Goal: Transaction & Acquisition: Purchase product/service

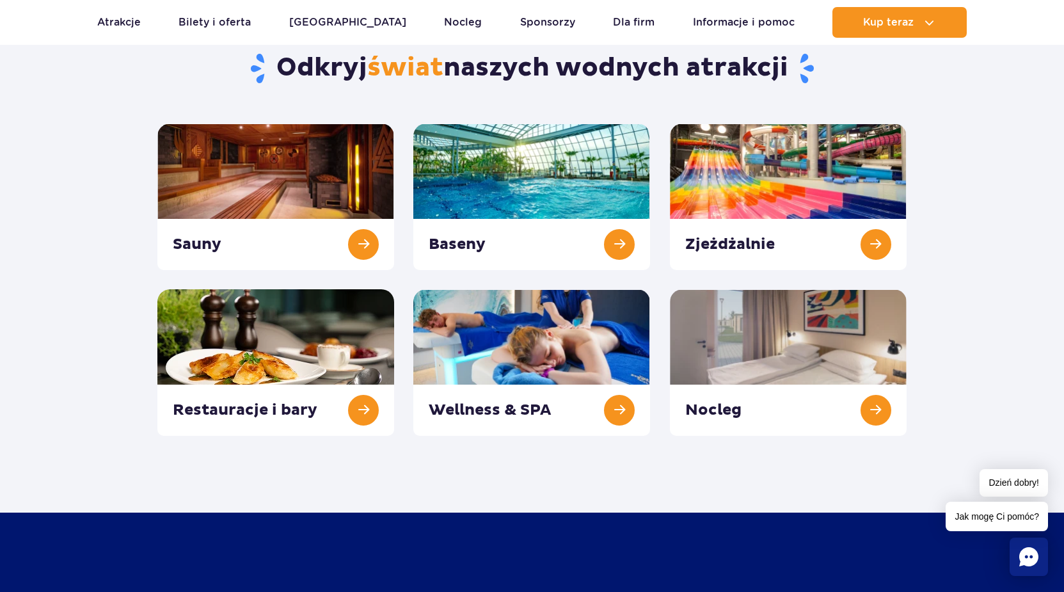
scroll to position [131, 0]
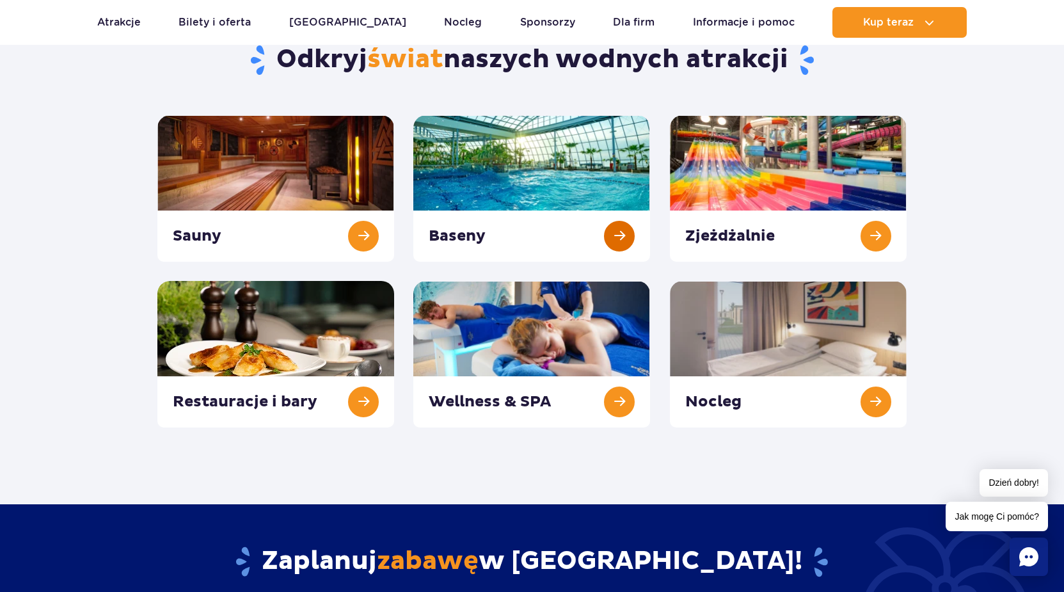
click at [552, 169] on link at bounding box center [531, 188] width 237 height 147
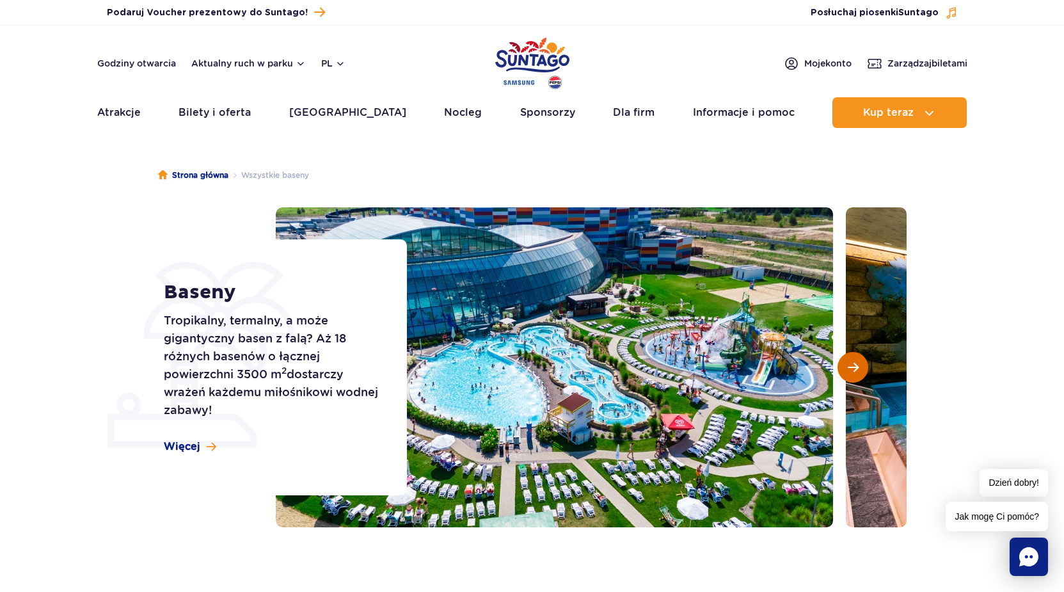
click at [848, 369] on span "Następny slajd" at bounding box center [853, 368] width 11 height 12
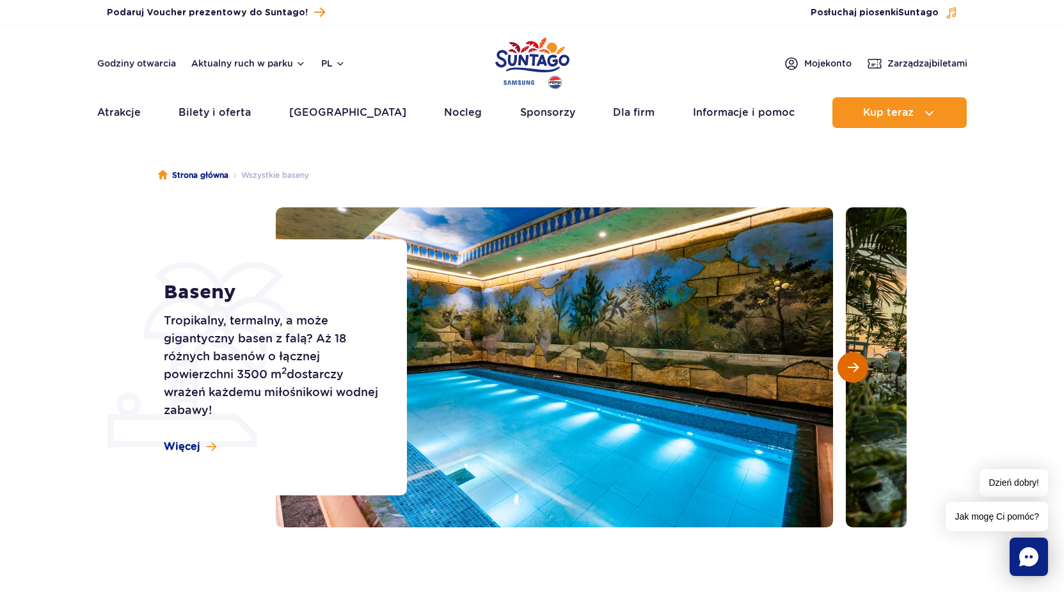
click at [849, 369] on span "Następny slajd" at bounding box center [853, 368] width 11 height 12
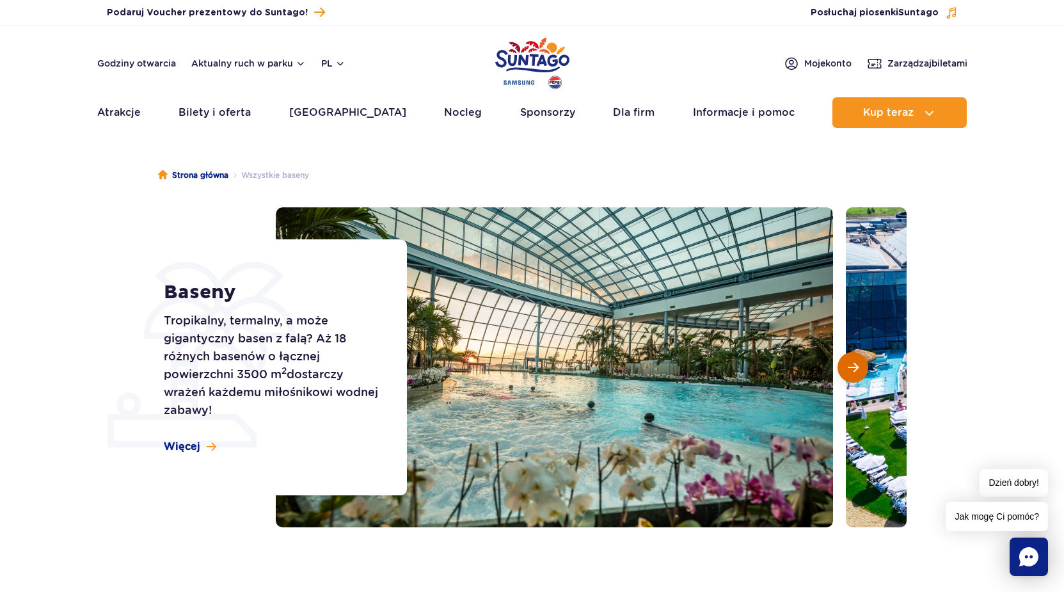
click at [850, 373] on span "Następny slajd" at bounding box center [853, 368] width 11 height 12
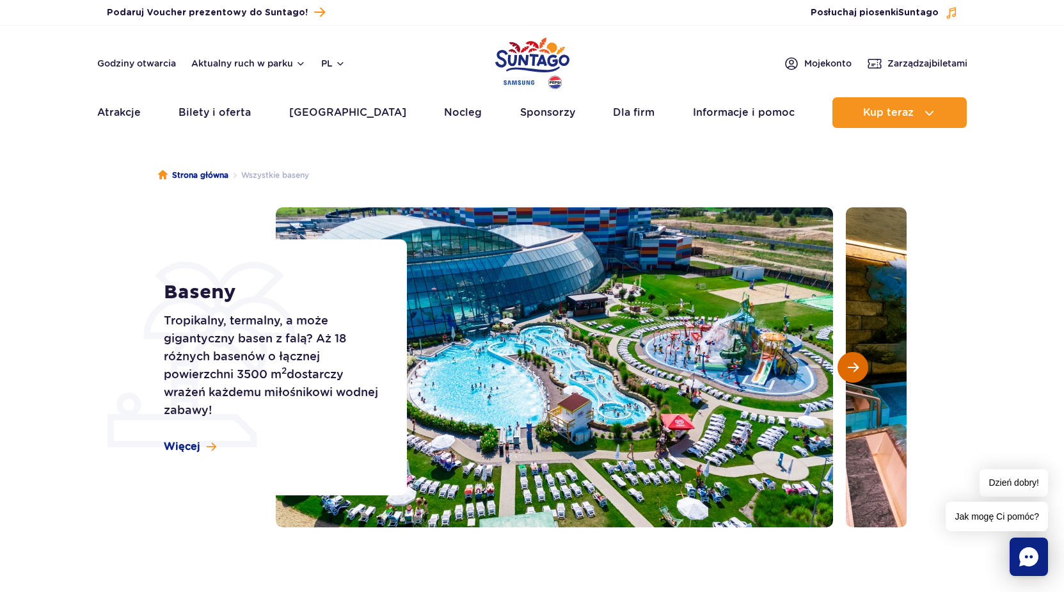
click at [850, 378] on button "Następny slajd" at bounding box center [853, 367] width 31 height 31
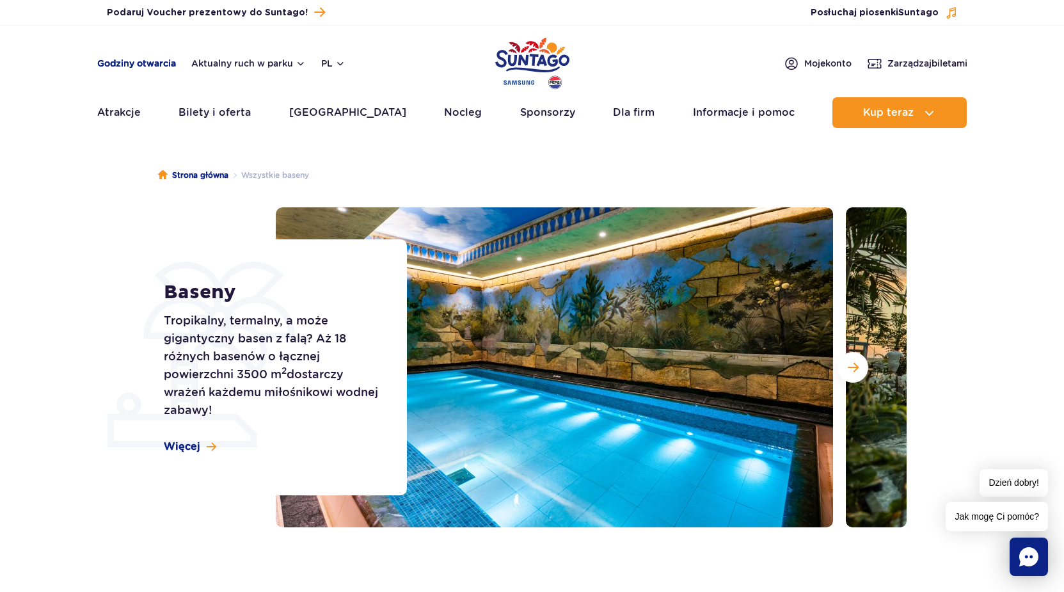
click at [143, 62] on link "Godziny otwarcia" at bounding box center [136, 63] width 79 height 13
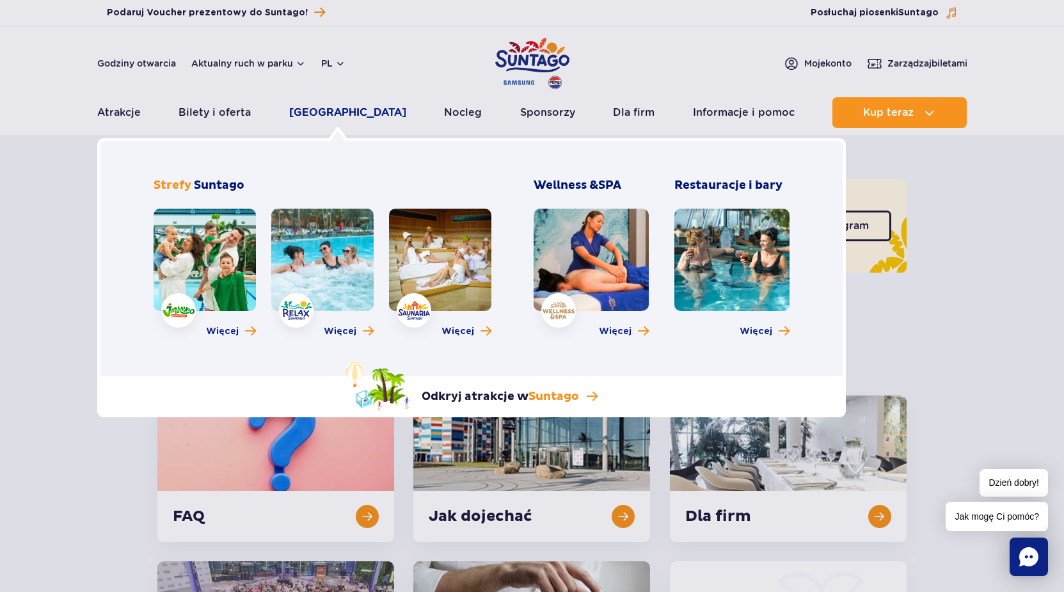
click at [350, 116] on link "[GEOGRAPHIC_DATA]" at bounding box center [347, 112] width 117 height 31
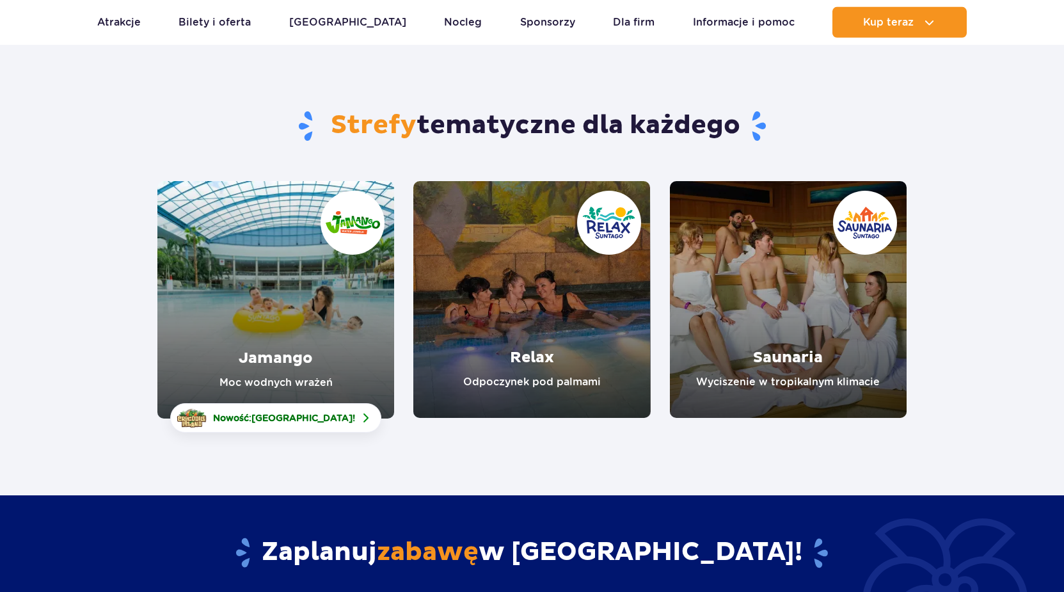
scroll to position [65, 0]
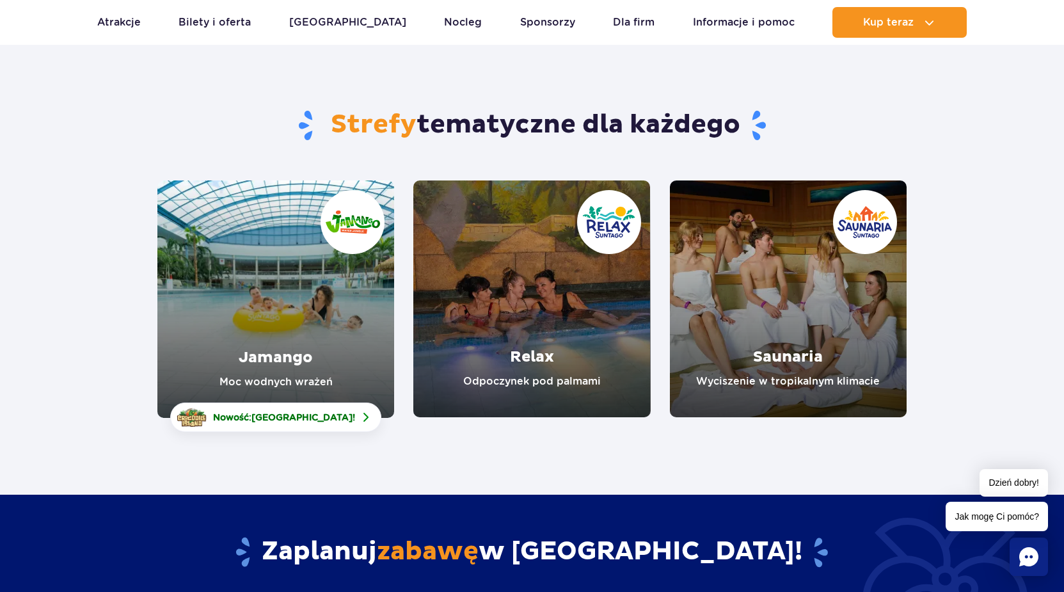
click at [279, 367] on link "Jamango" at bounding box center [275, 298] width 237 height 237
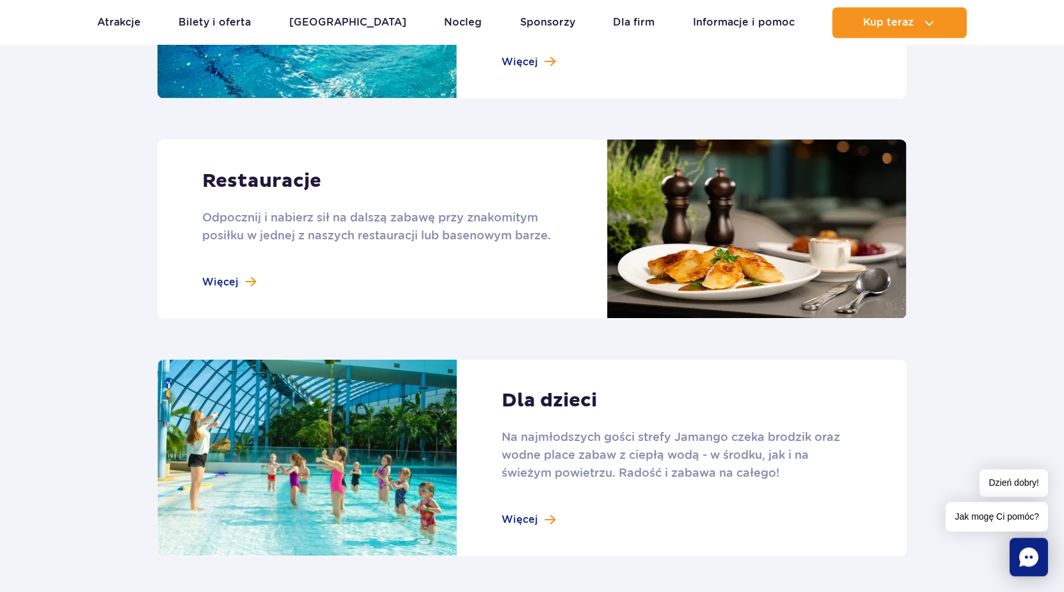
scroll to position [1305, 0]
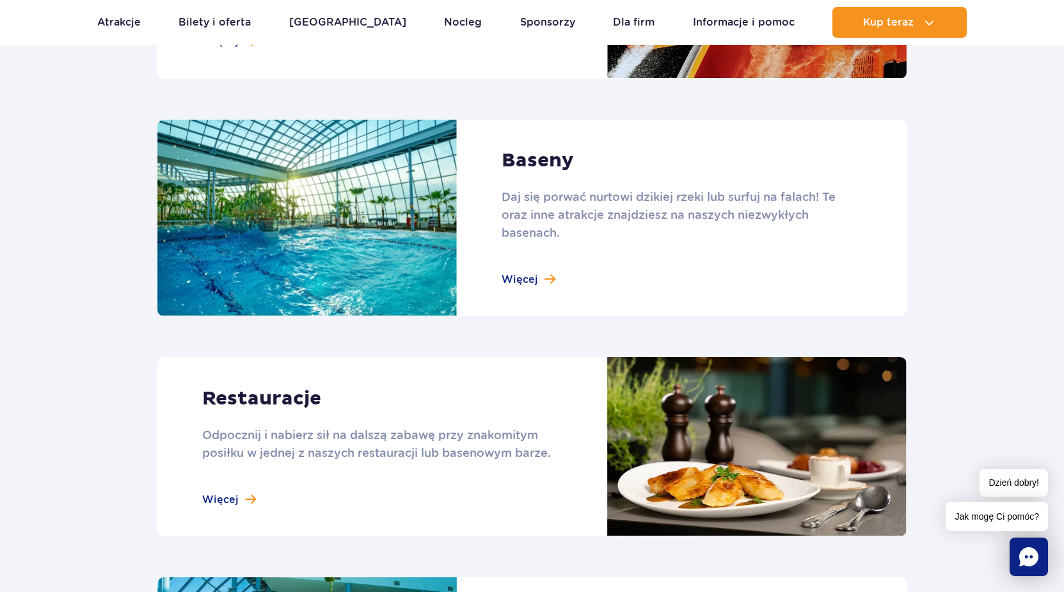
click at [543, 276] on link at bounding box center [531, 218] width 749 height 197
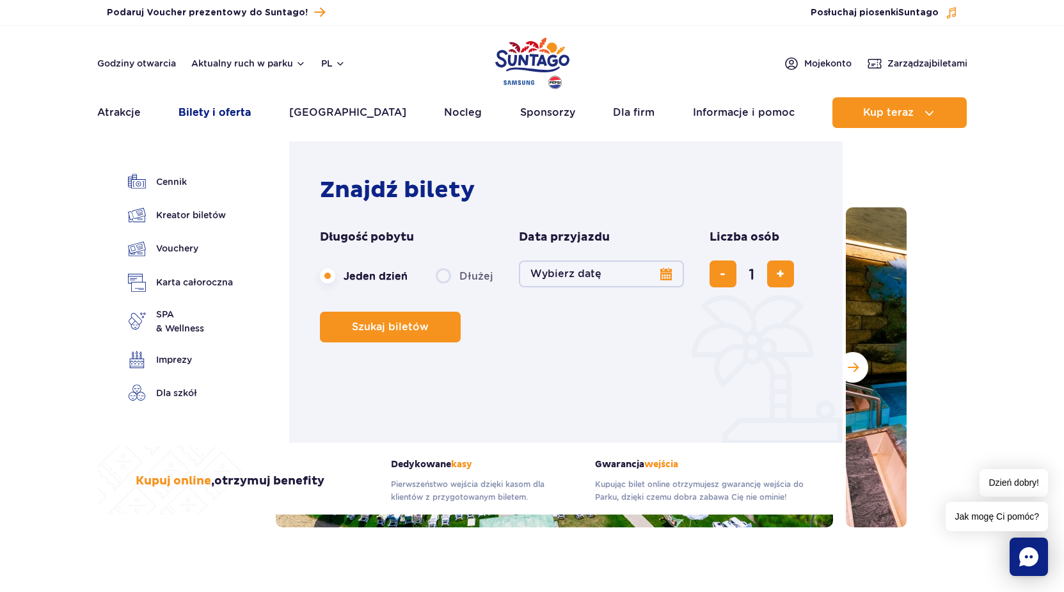
click at [216, 115] on link "Bilety i oferta" at bounding box center [215, 112] width 72 height 31
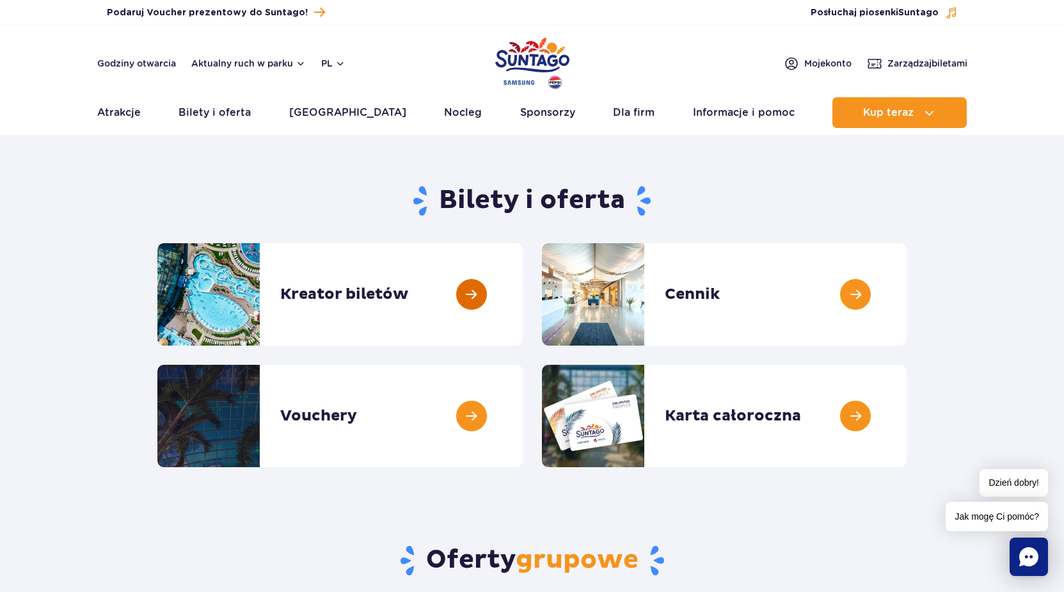
click at [523, 287] on link at bounding box center [523, 294] width 0 height 102
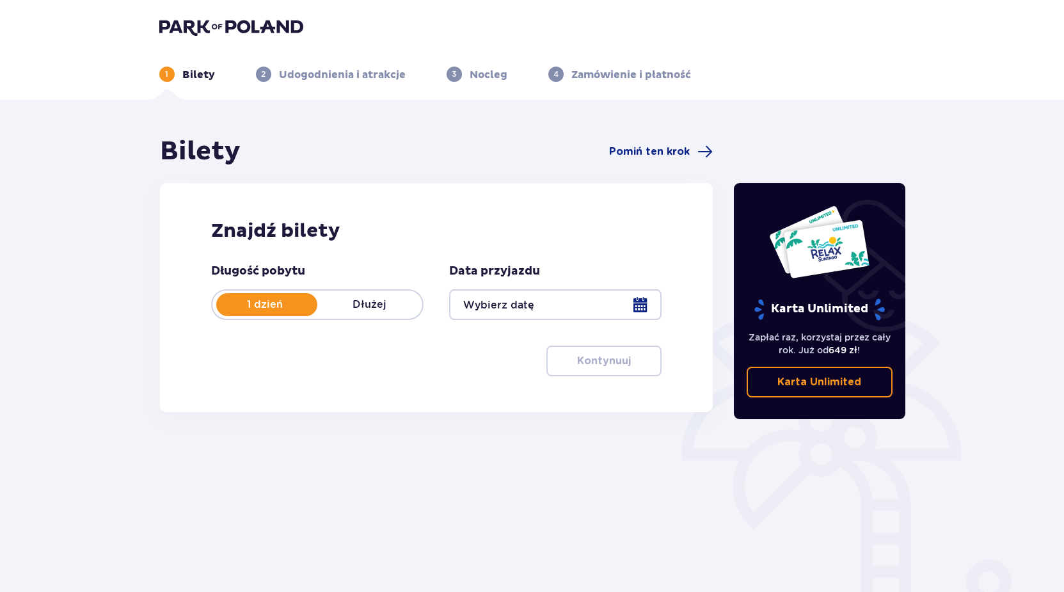
click at [642, 304] on div at bounding box center [555, 304] width 212 height 31
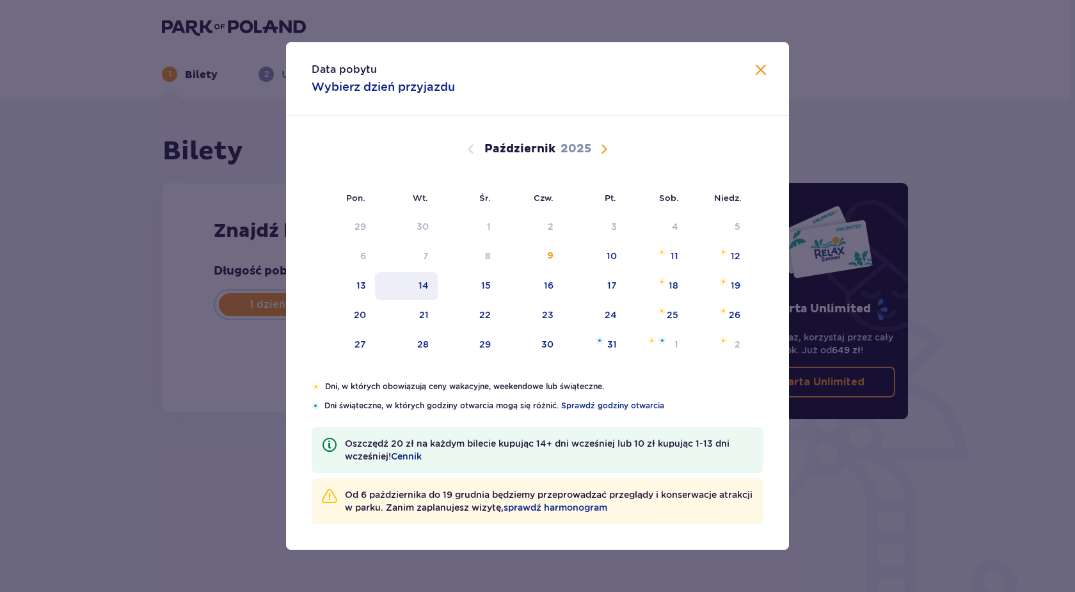
click at [417, 285] on div "14" at bounding box center [406, 286] width 63 height 28
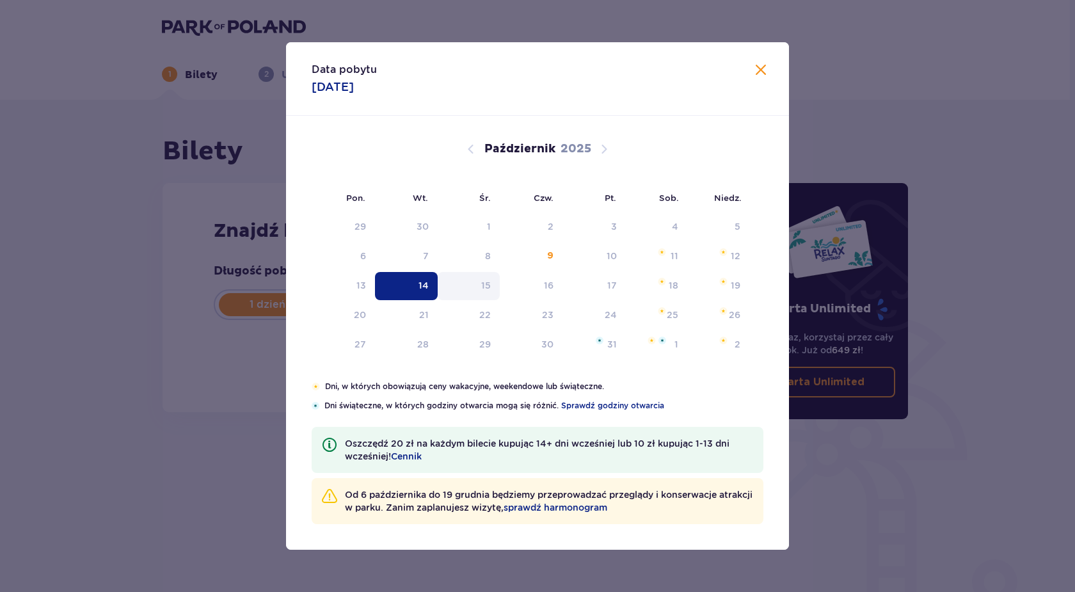
type input "14.10.25"
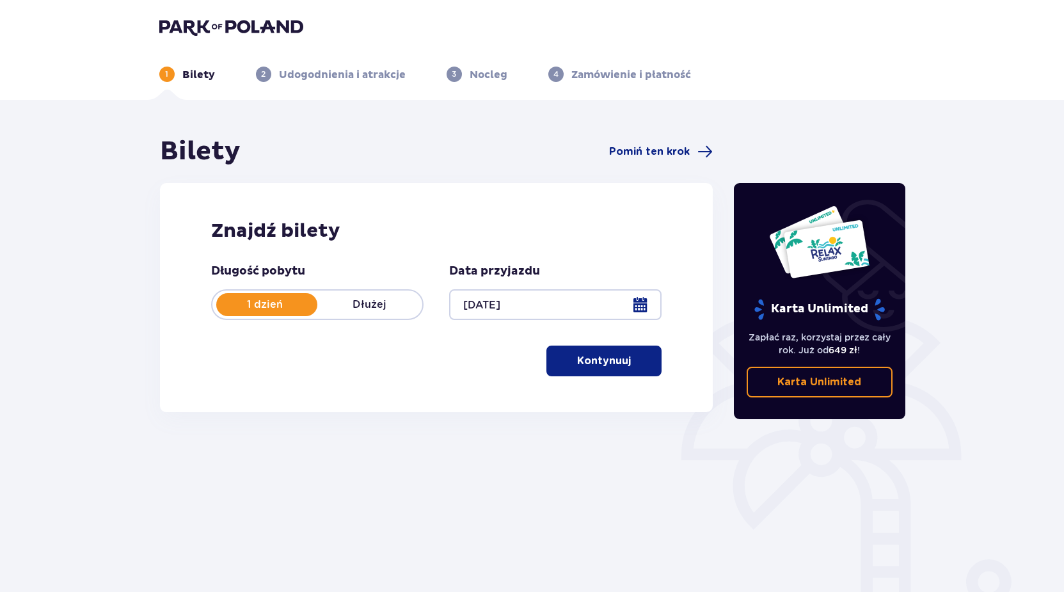
click at [627, 360] on span "button" at bounding box center [633, 360] width 15 height 15
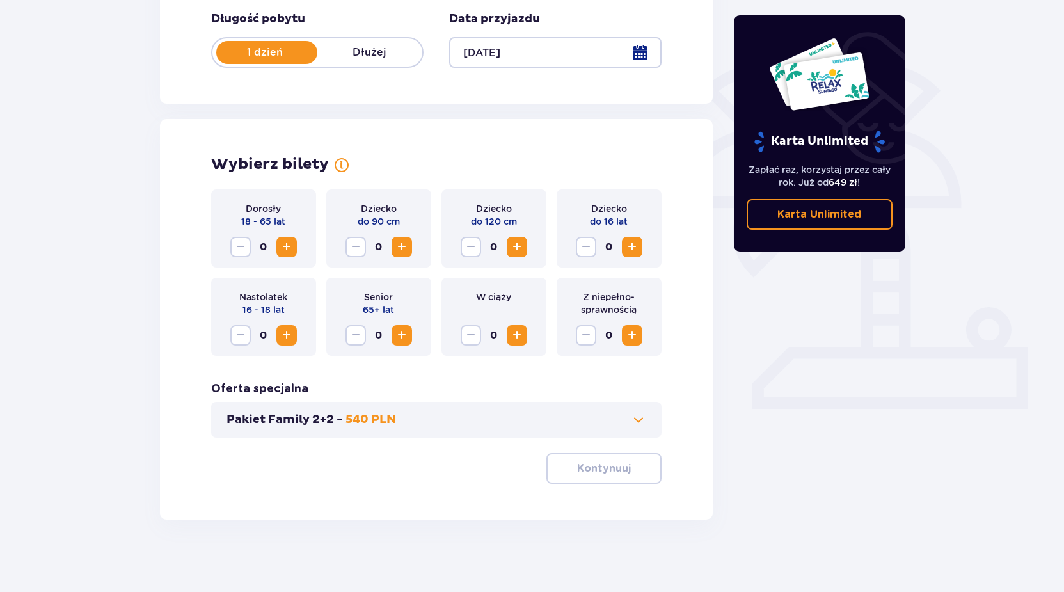
scroll to position [257, 0]
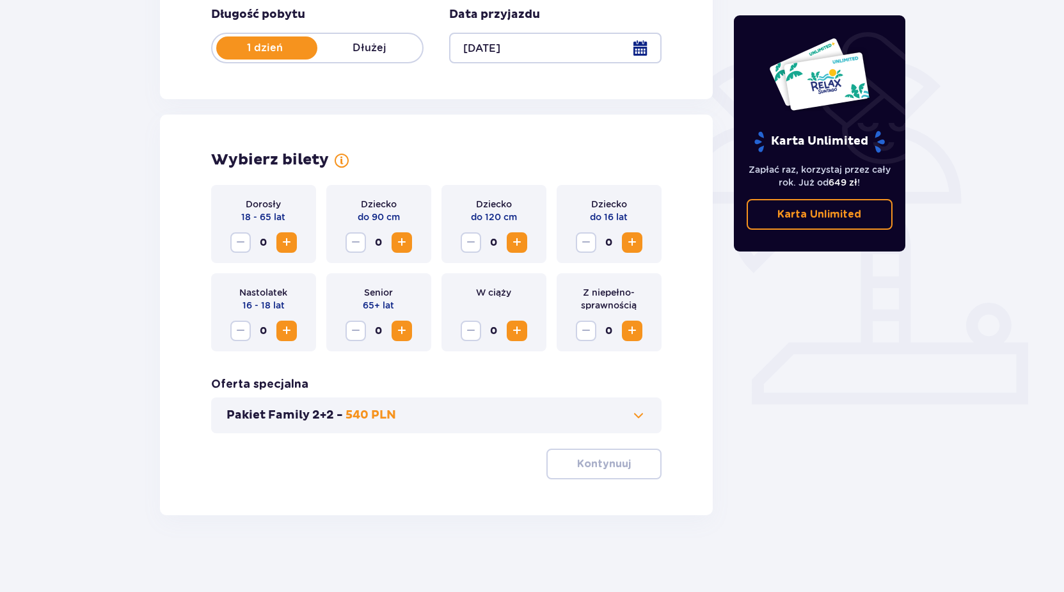
click at [287, 232] on div "Dorosły 18 - 65 lat 0" at bounding box center [263, 224] width 105 height 78
click at [291, 239] on span "Zwiększ" at bounding box center [286, 242] width 15 height 15
drag, startPoint x: 596, startPoint y: 453, endPoint x: 598, endPoint y: 446, distance: 7.3
click at [596, 452] on button "Kontynuuj" at bounding box center [603, 464] width 115 height 31
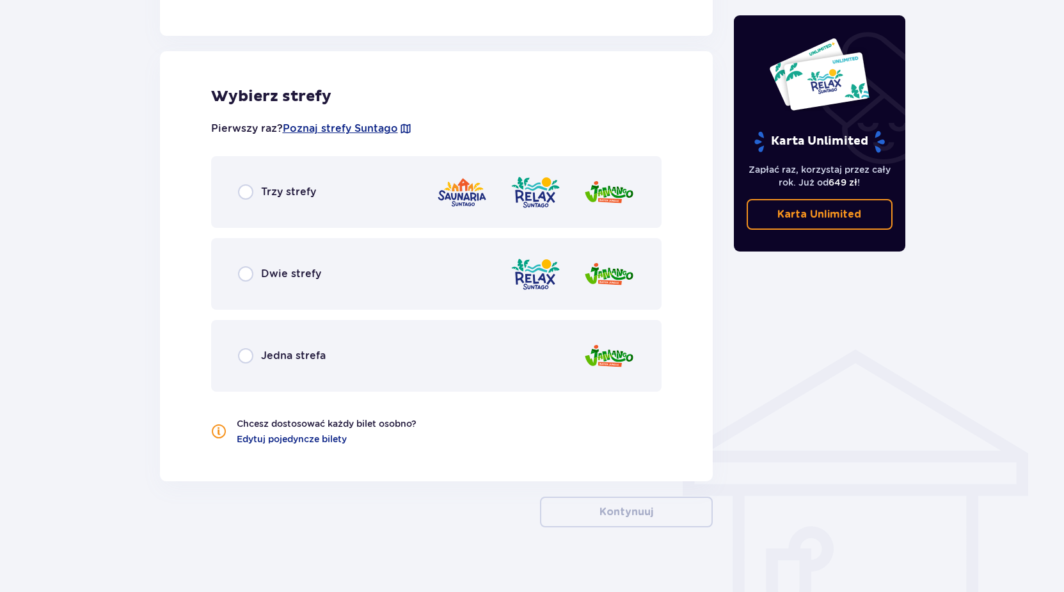
scroll to position [702, 0]
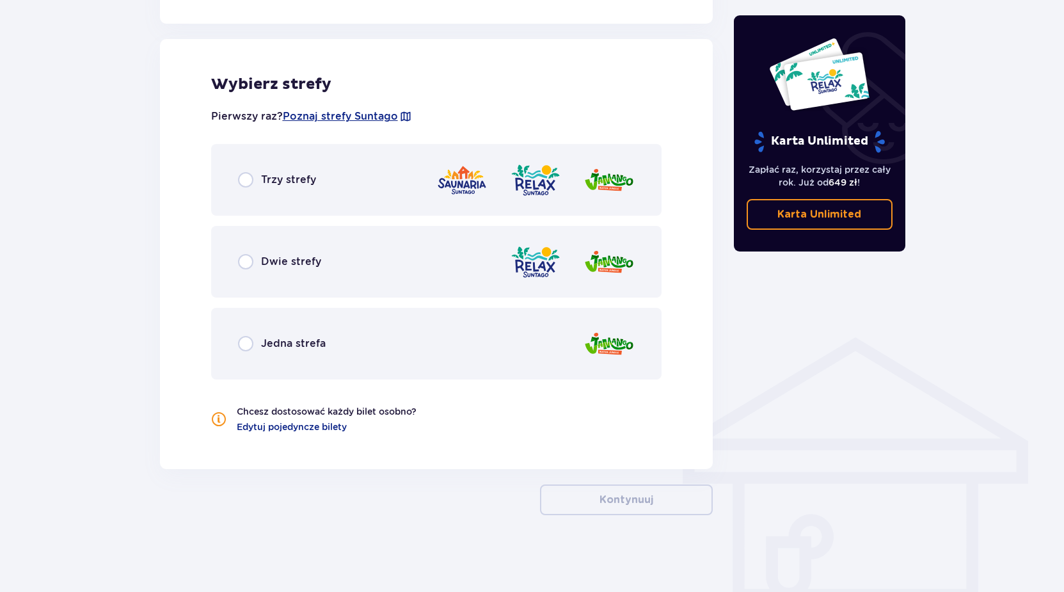
click at [247, 178] on input "radio" at bounding box center [245, 179] width 15 height 15
radio input "true"
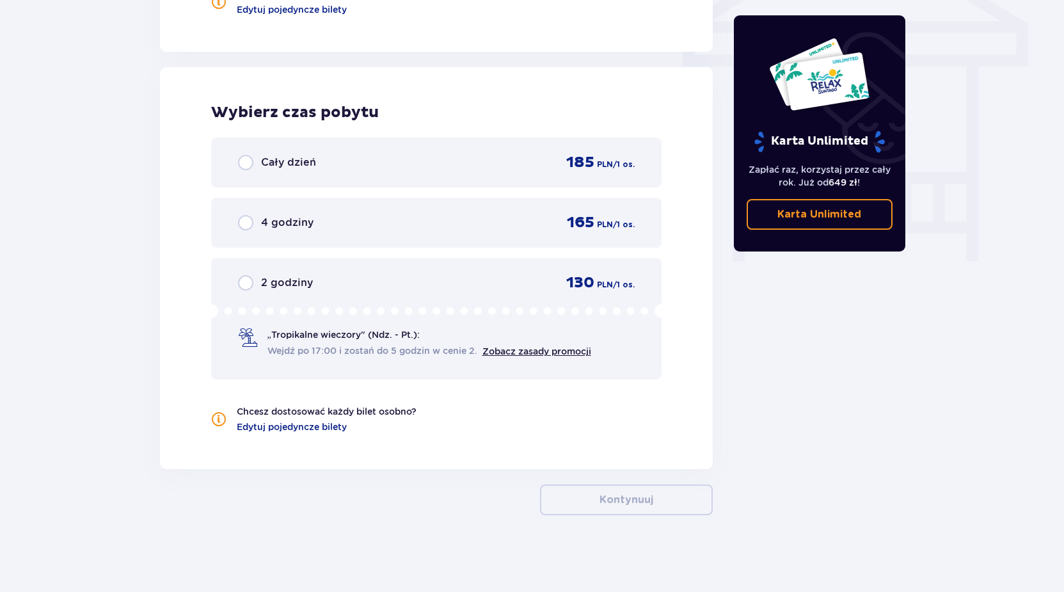
scroll to position [662, 0]
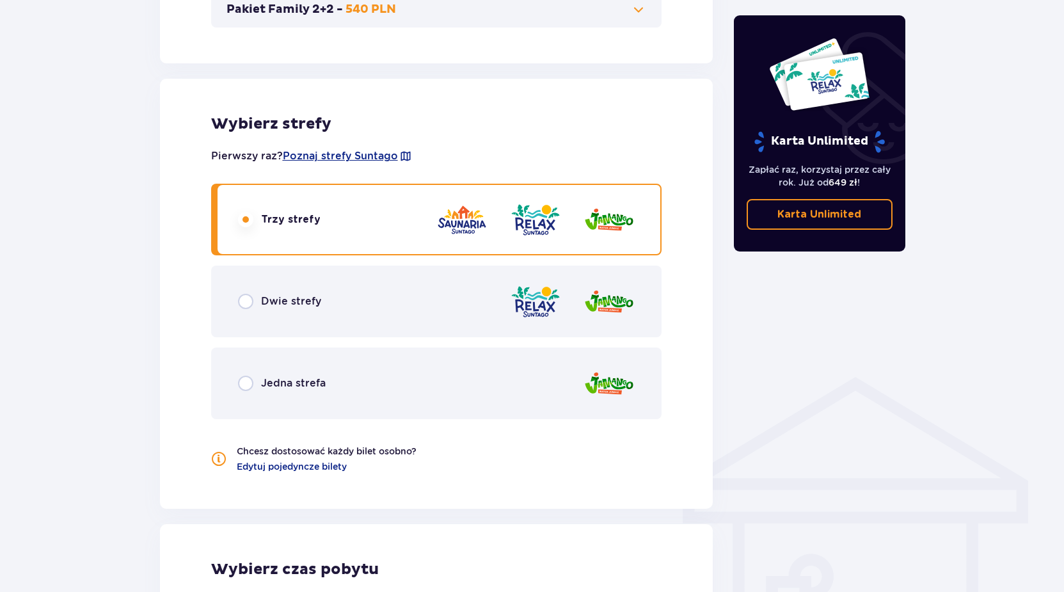
click at [244, 385] on input "radio" at bounding box center [245, 383] width 15 height 15
radio input "true"
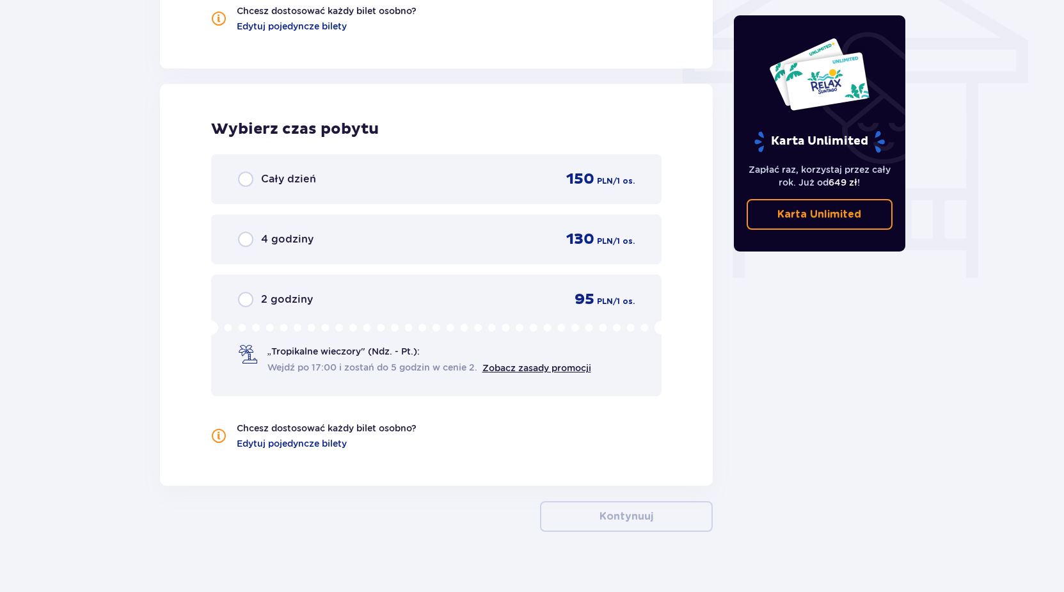
scroll to position [1119, 0]
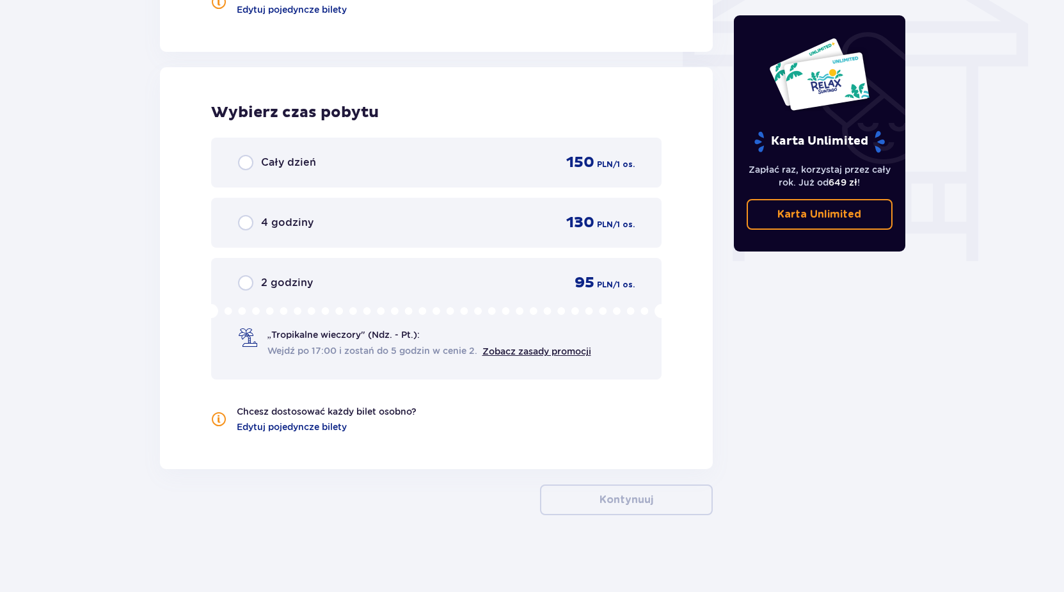
click at [246, 156] on input "radio" at bounding box center [245, 162] width 15 height 15
radio input "true"
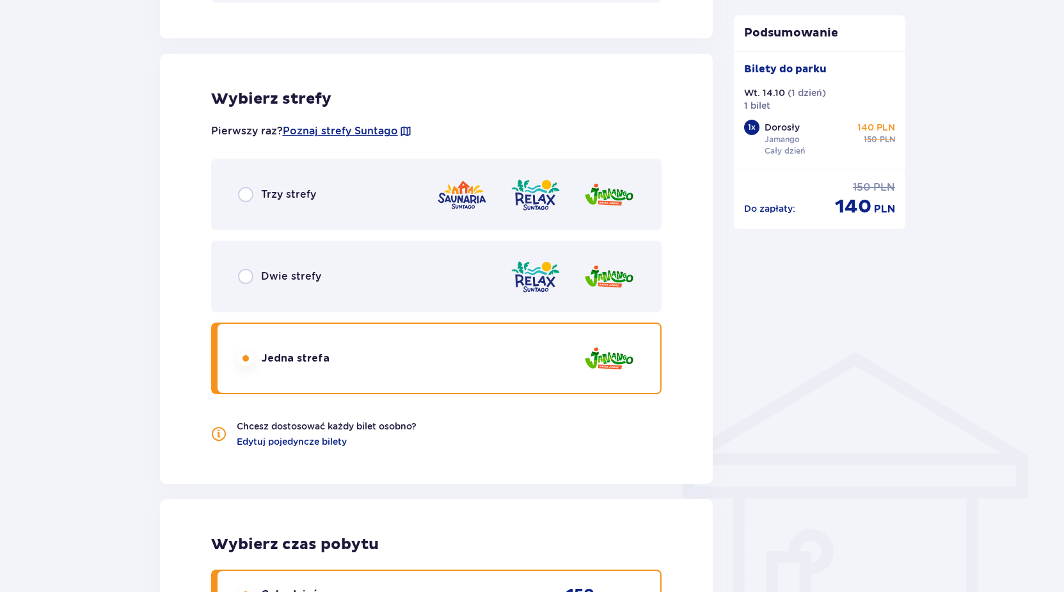
scroll to position [669, 0]
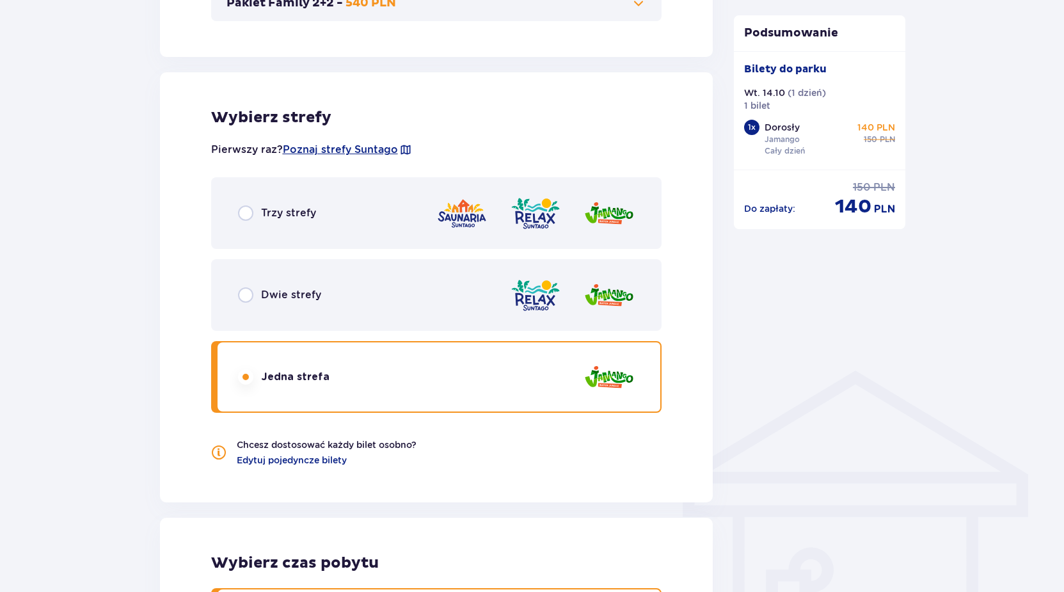
click at [248, 298] on input "radio" at bounding box center [245, 294] width 15 height 15
radio input "true"
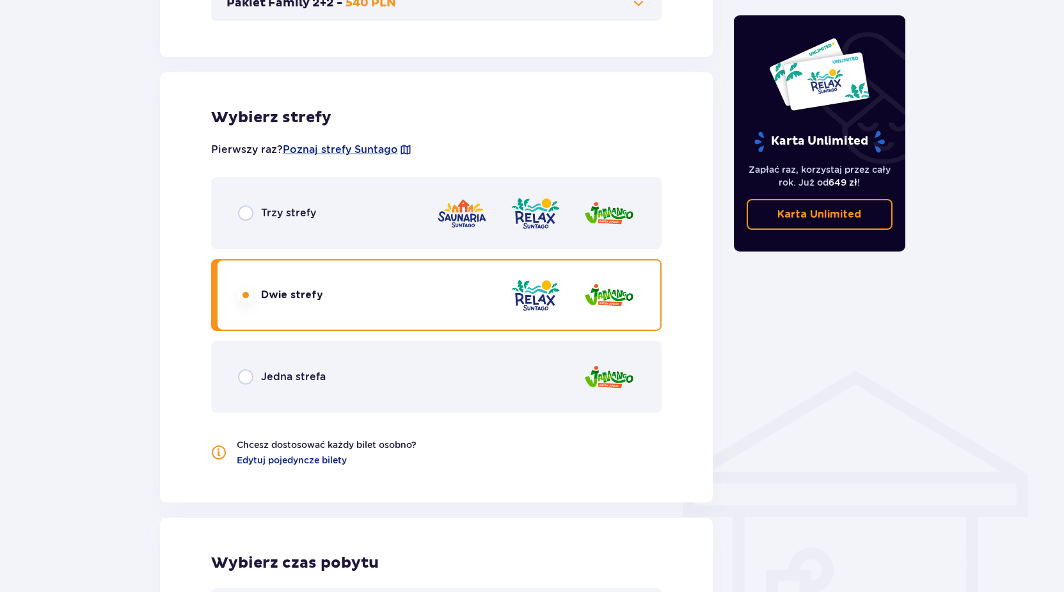
scroll to position [1119, 0]
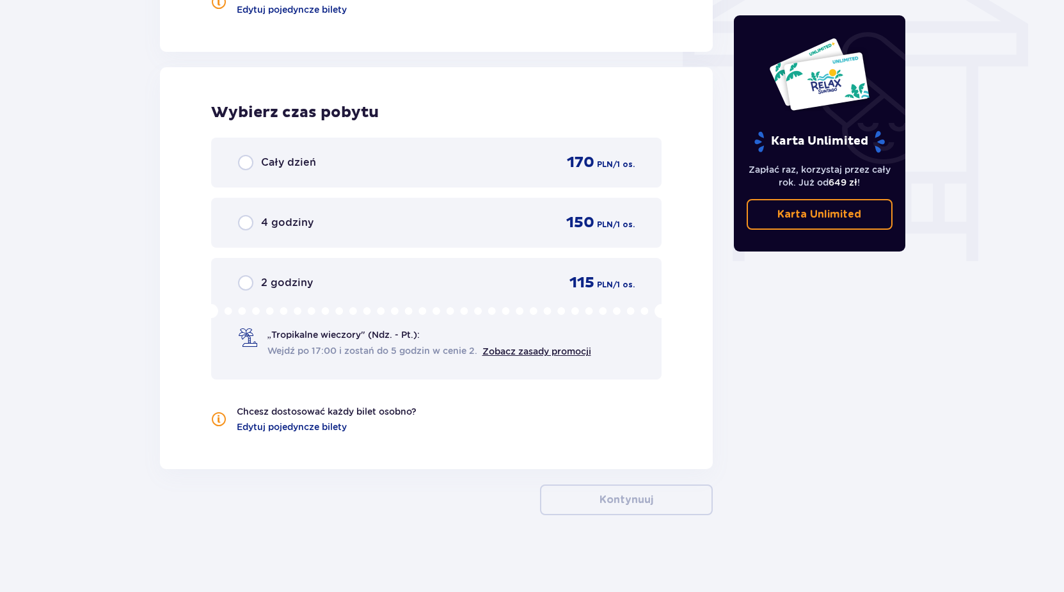
click at [259, 164] on div "Cały dzień" at bounding box center [277, 162] width 78 height 15
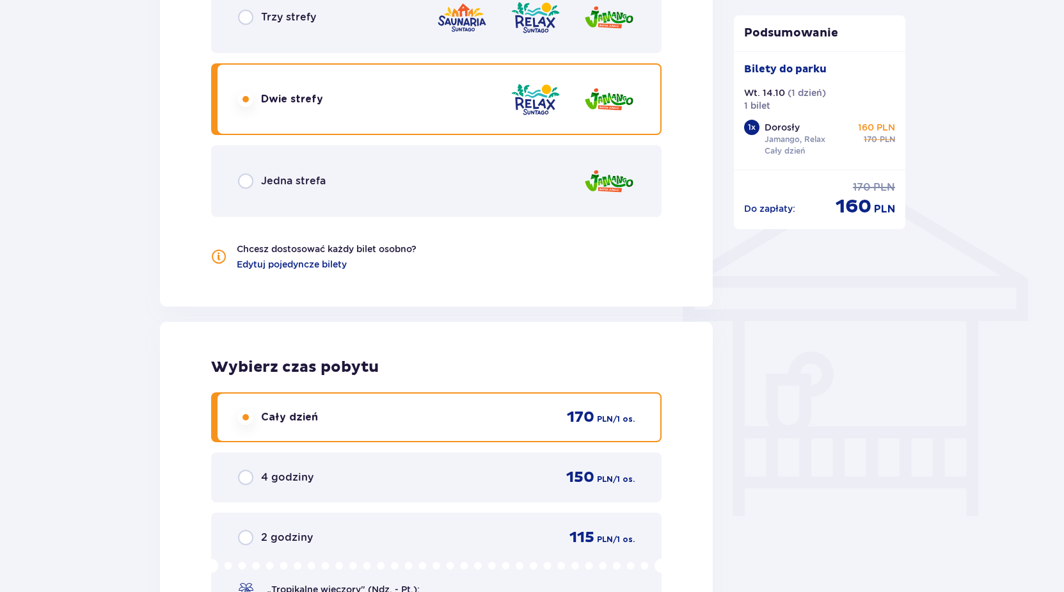
scroll to position [734, 0]
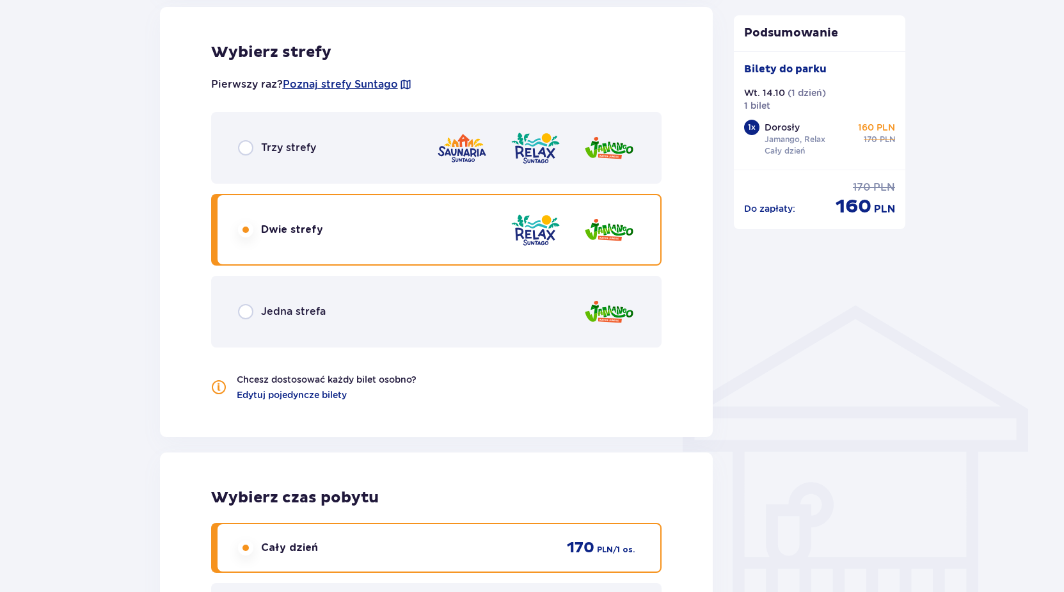
click at [250, 308] on input "radio" at bounding box center [245, 311] width 15 height 15
radio input "true"
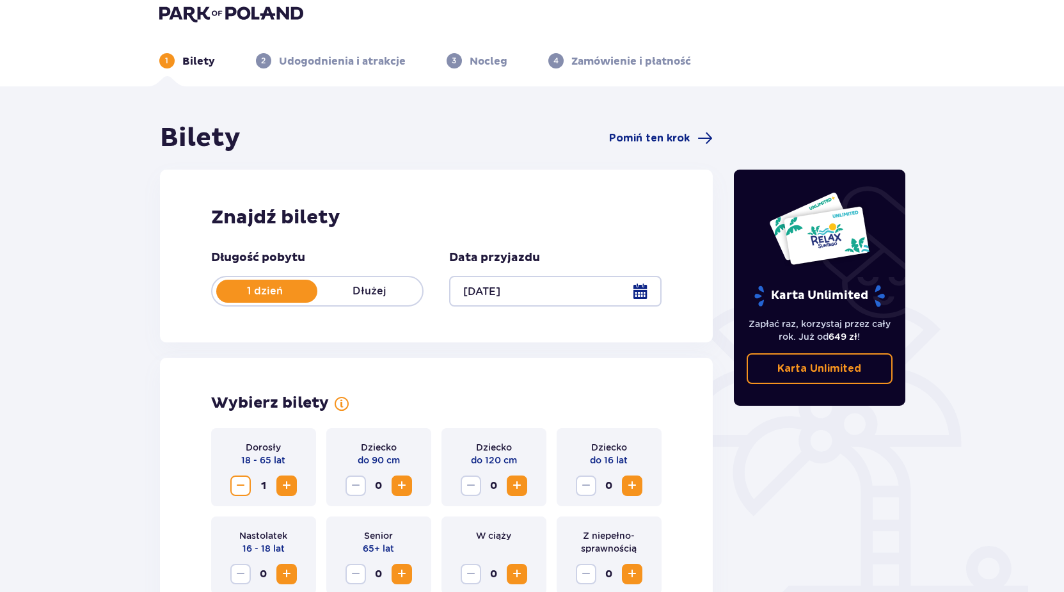
scroll to position [0, 0]
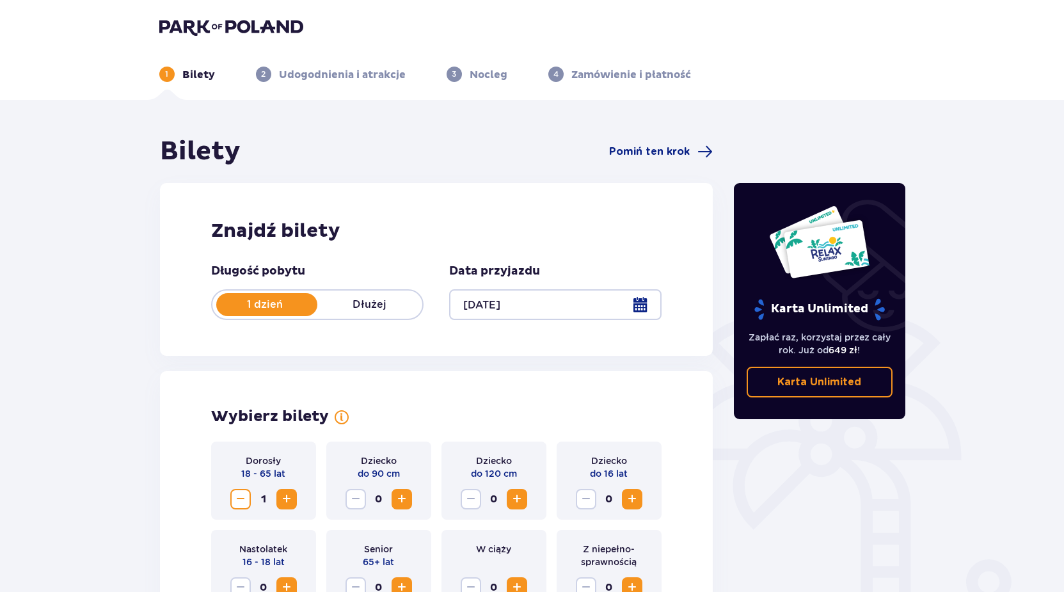
click at [205, 24] on img at bounding box center [231, 27] width 144 height 18
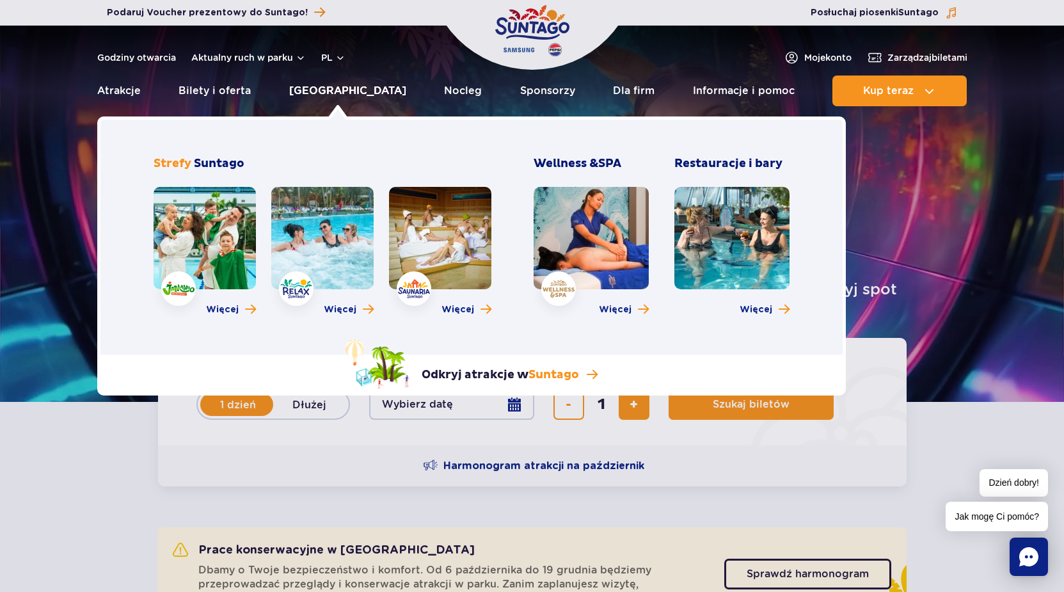
click at [331, 83] on link "[GEOGRAPHIC_DATA]" at bounding box center [347, 91] width 117 height 31
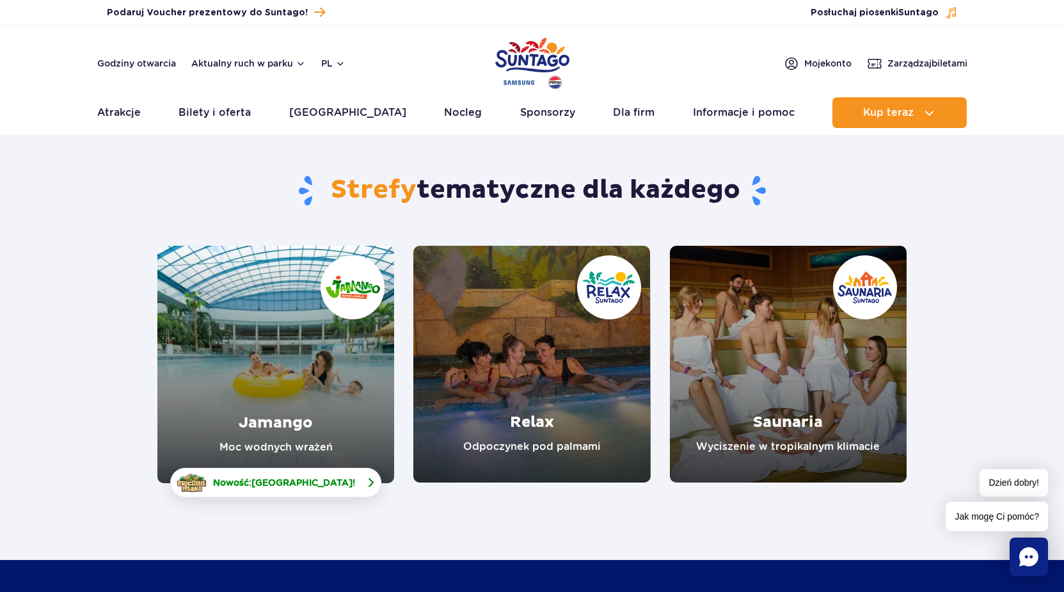
click at [306, 485] on span "[GEOGRAPHIC_DATA]" at bounding box center [301, 482] width 101 height 10
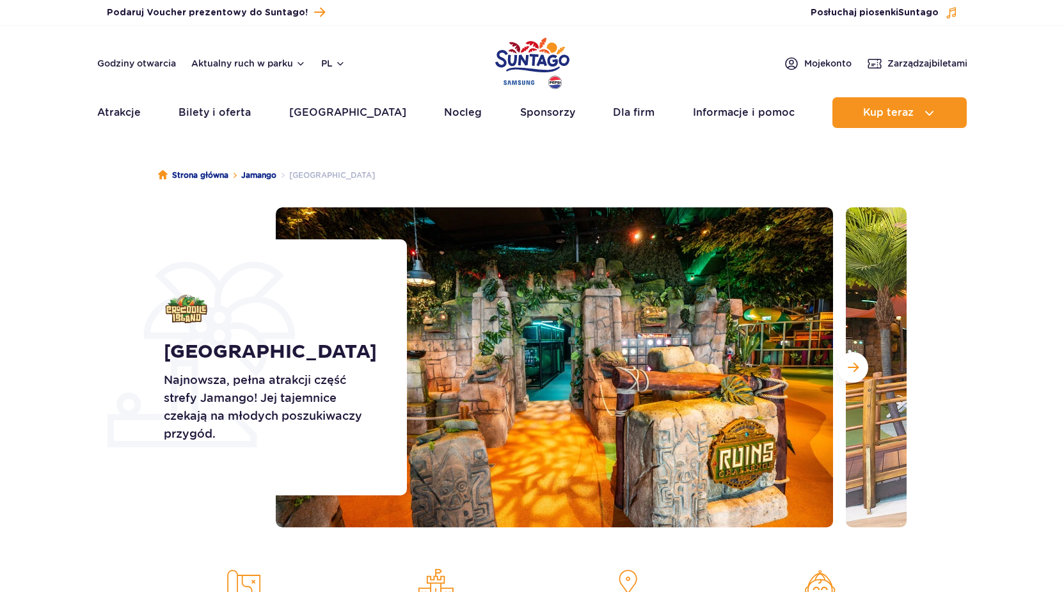
scroll to position [65, 0]
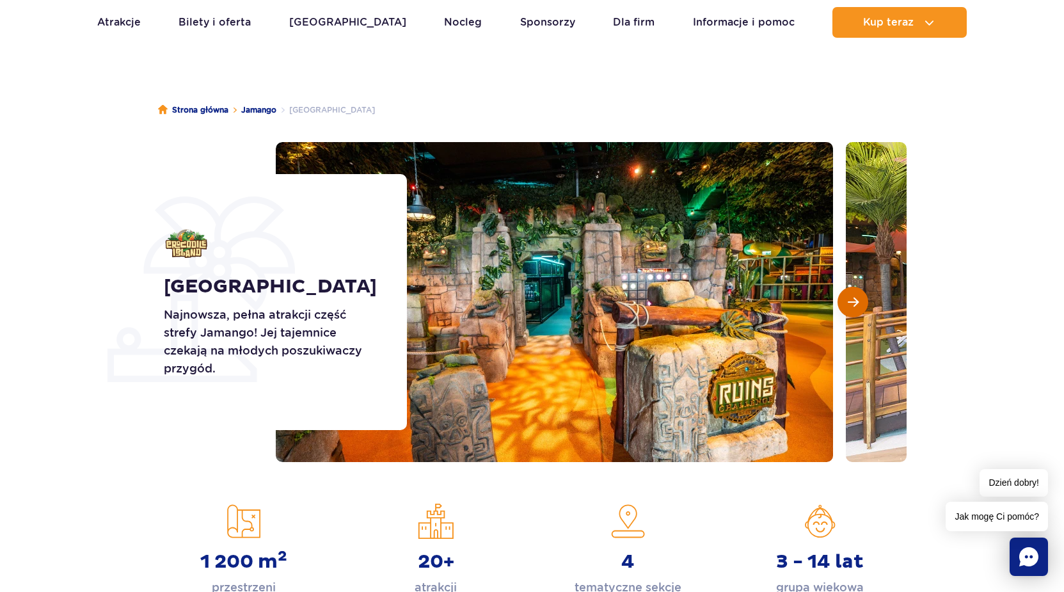
click at [848, 301] on span "Następny slajd" at bounding box center [853, 302] width 11 height 12
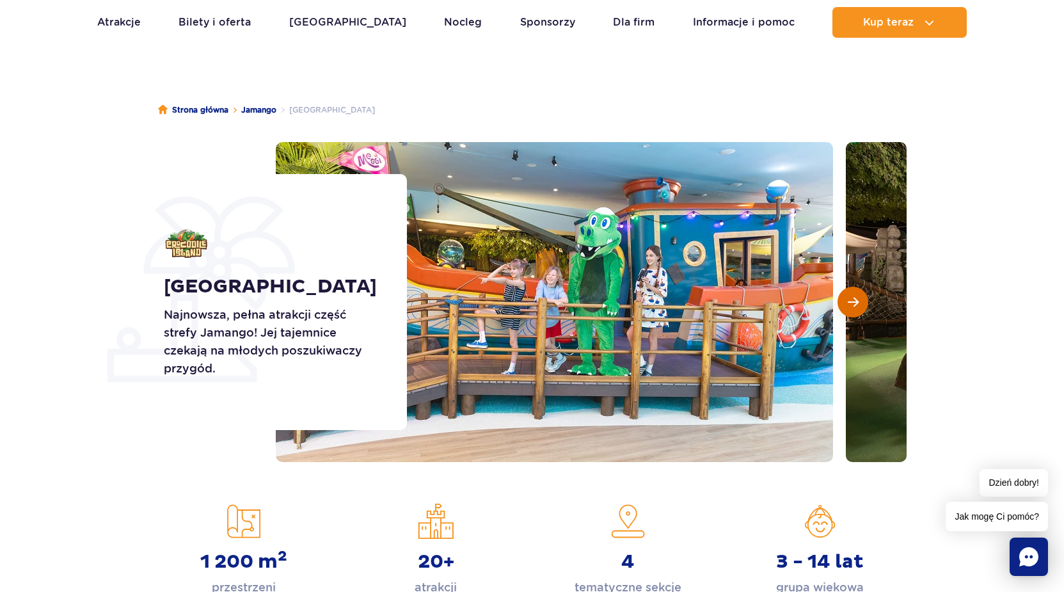
click at [849, 305] on span "Następny slajd" at bounding box center [853, 302] width 11 height 12
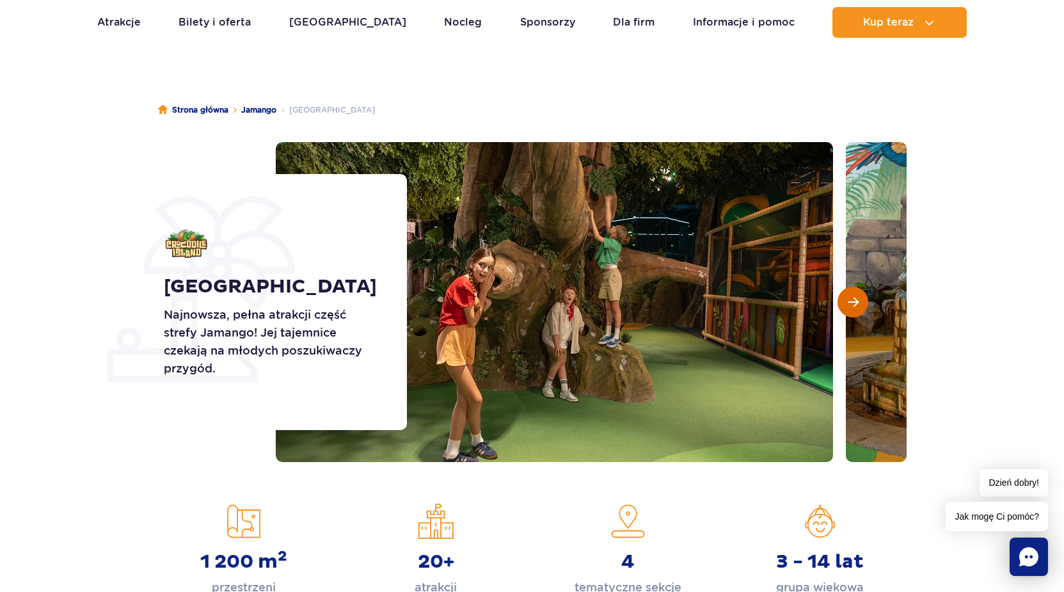
click at [850, 306] on span "Następny slajd" at bounding box center [853, 302] width 11 height 12
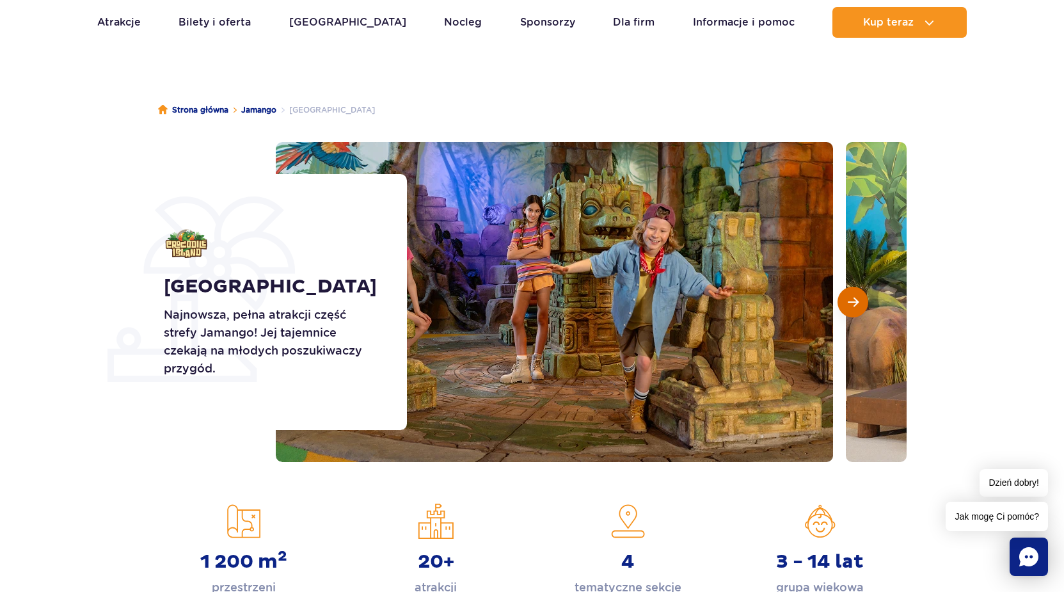
click at [850, 306] on span "Następny slajd" at bounding box center [853, 302] width 11 height 12
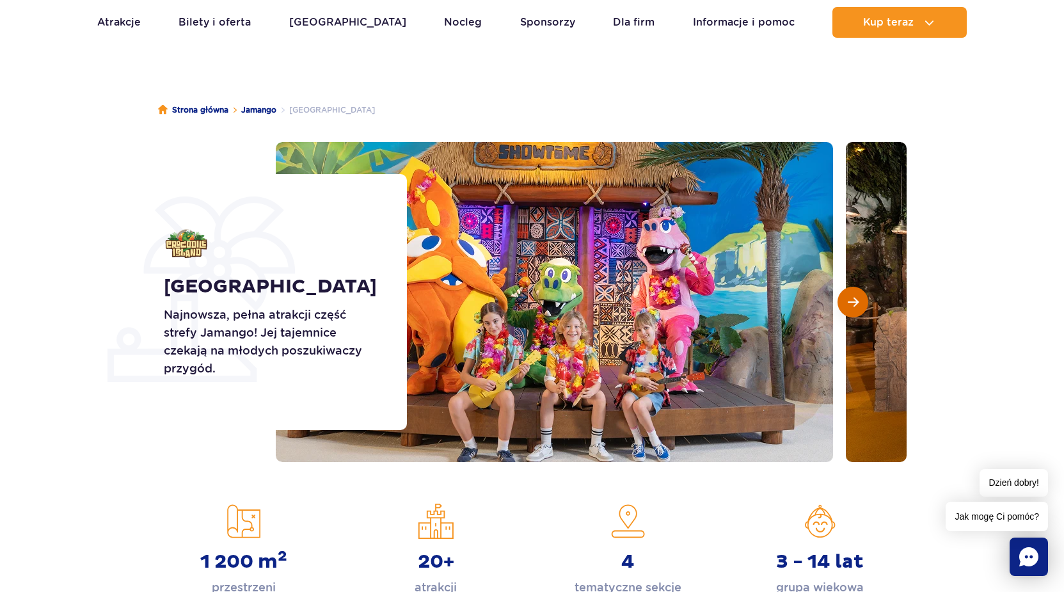
click at [852, 310] on button "Następny slajd" at bounding box center [853, 302] width 31 height 31
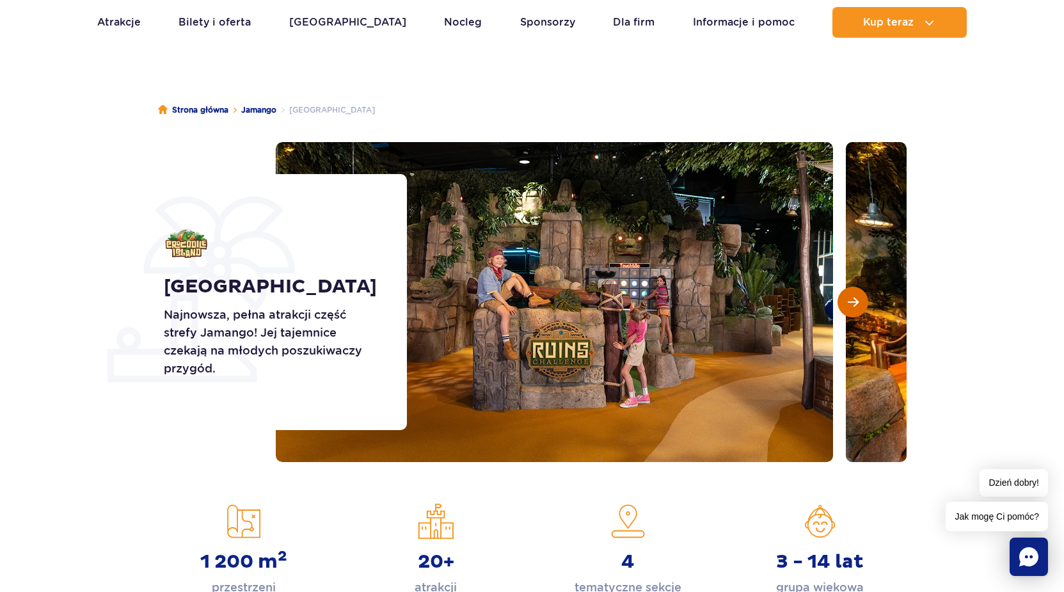
click at [852, 310] on button "Następny slajd" at bounding box center [853, 302] width 31 height 31
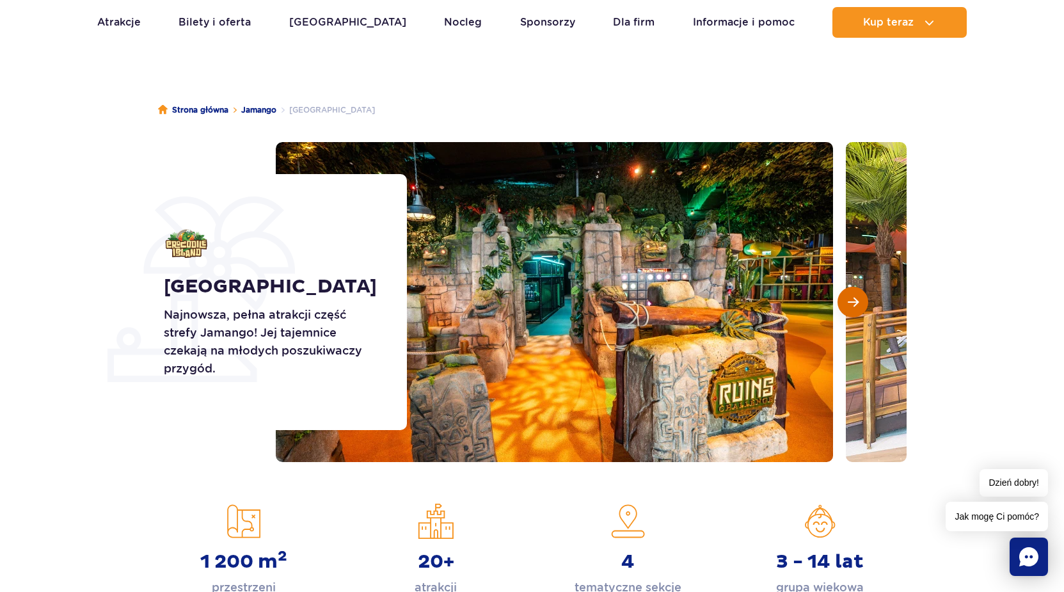
click at [852, 310] on button "Następny slajd" at bounding box center [853, 302] width 31 height 31
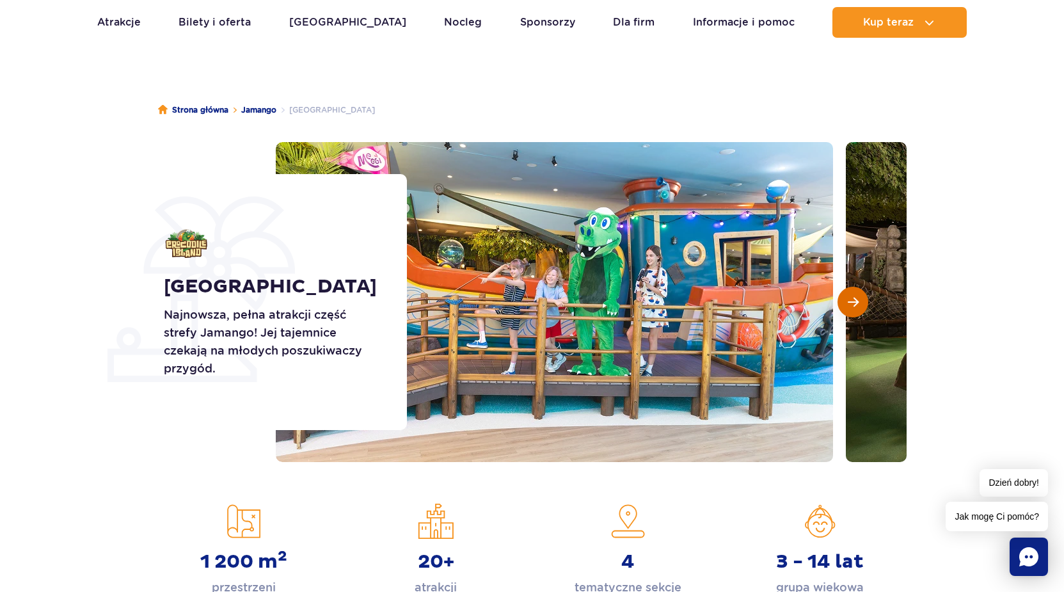
click at [852, 310] on button "Następny slajd" at bounding box center [853, 302] width 31 height 31
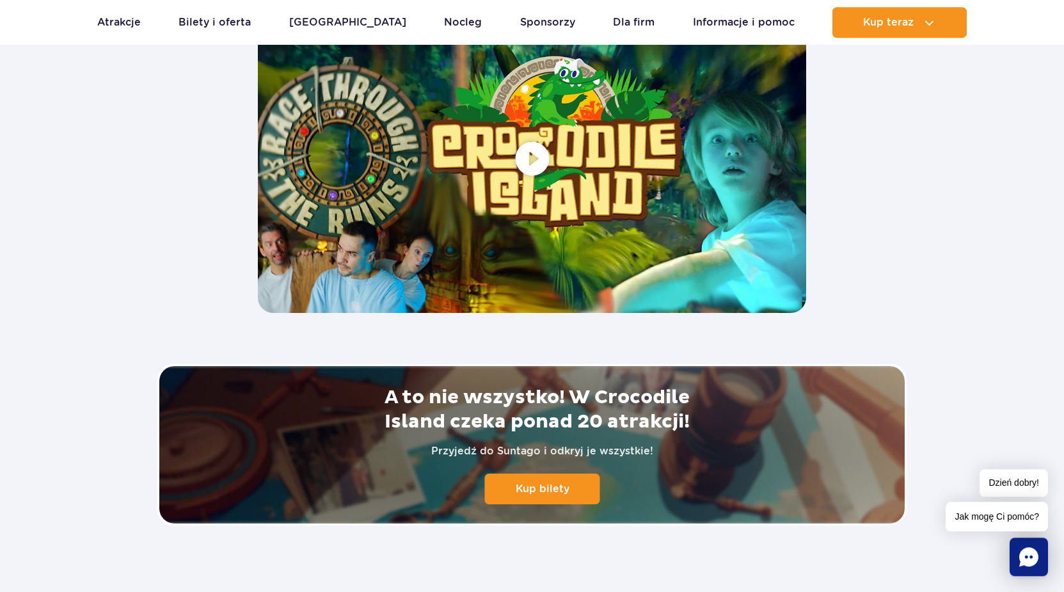
scroll to position [2545, 0]
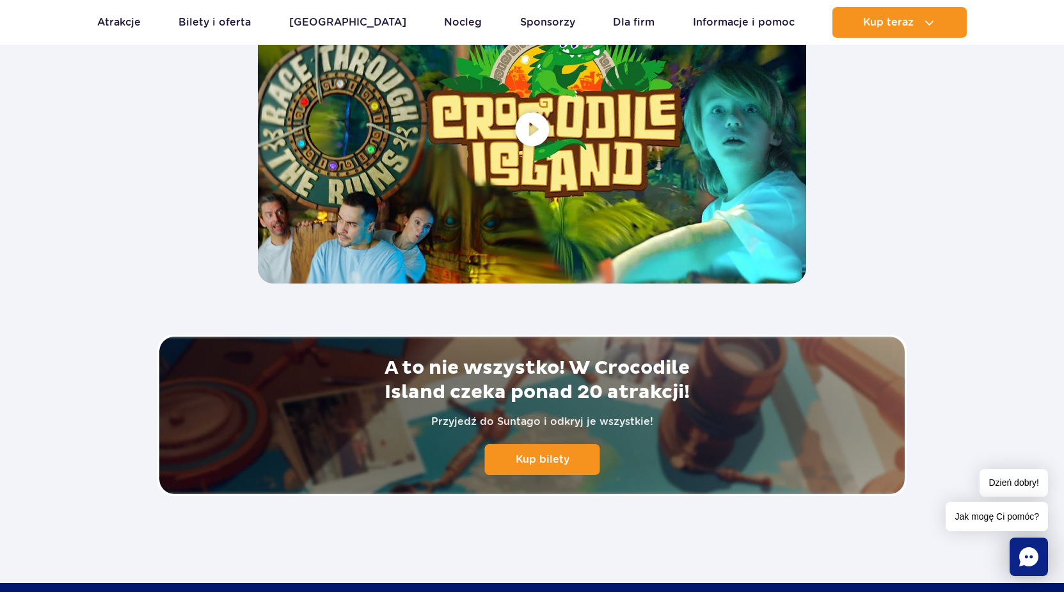
click at [537, 132] on span at bounding box center [532, 128] width 548 height 308
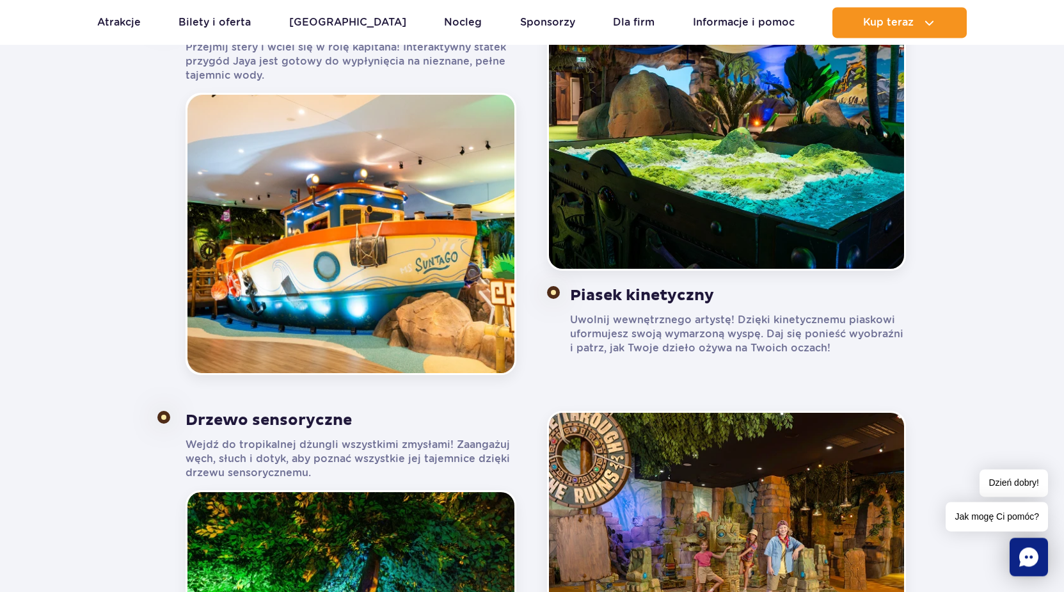
scroll to position [914, 0]
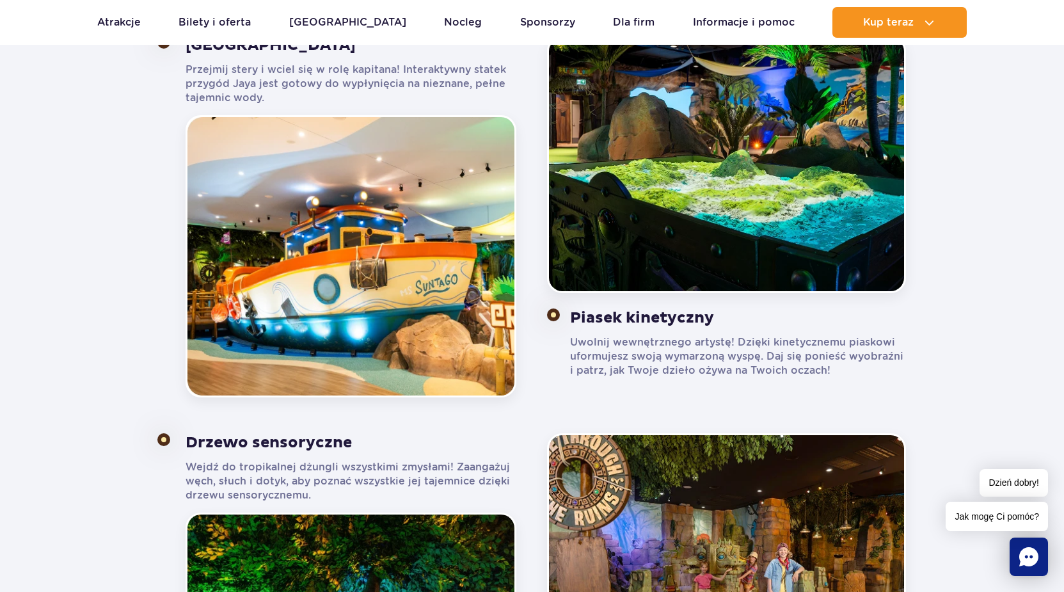
click at [736, 218] on img at bounding box center [726, 164] width 359 height 257
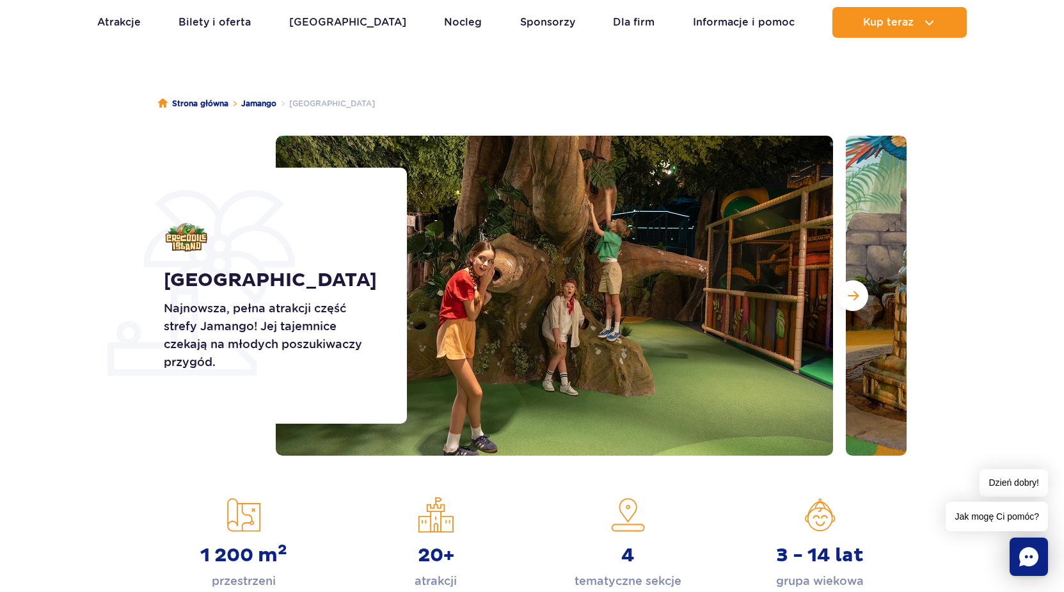
scroll to position [0, 0]
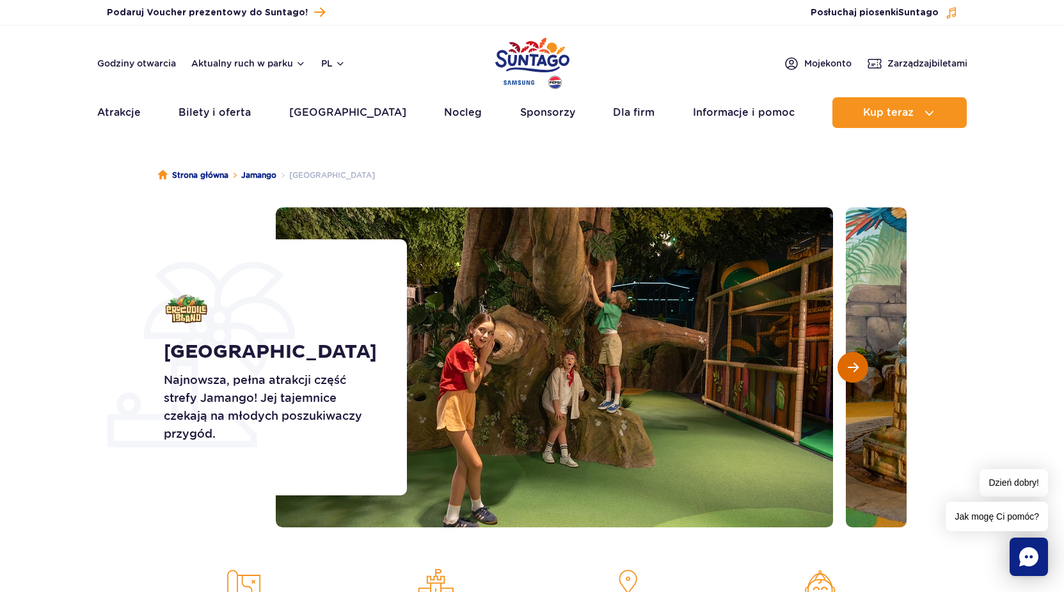
click at [856, 370] on span "Następny slajd" at bounding box center [853, 368] width 11 height 12
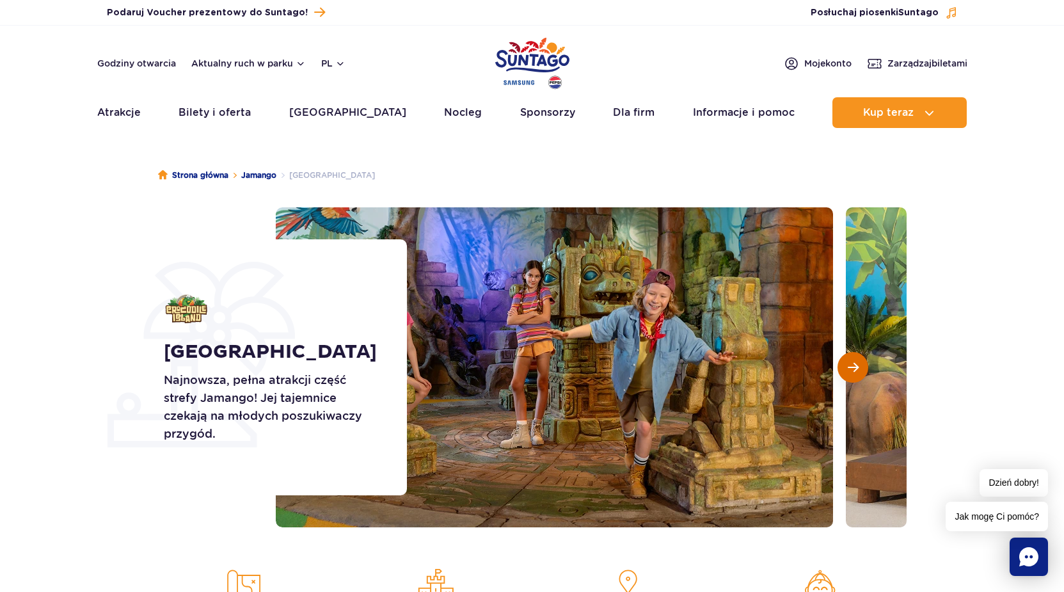
click at [858, 370] on span "Następny slajd" at bounding box center [853, 368] width 11 height 12
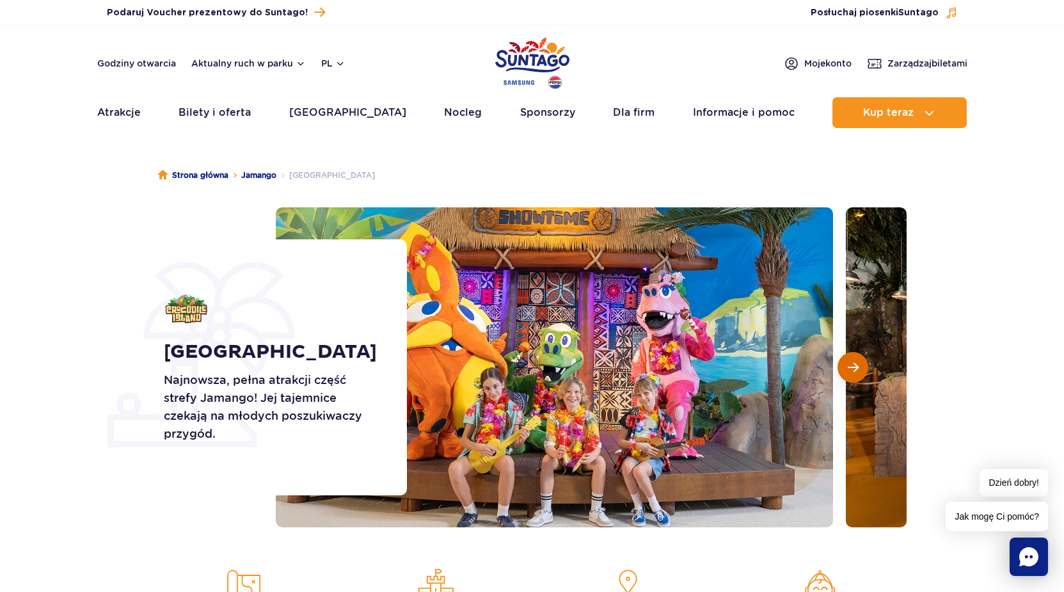
click at [858, 370] on span "Następny slajd" at bounding box center [853, 368] width 11 height 12
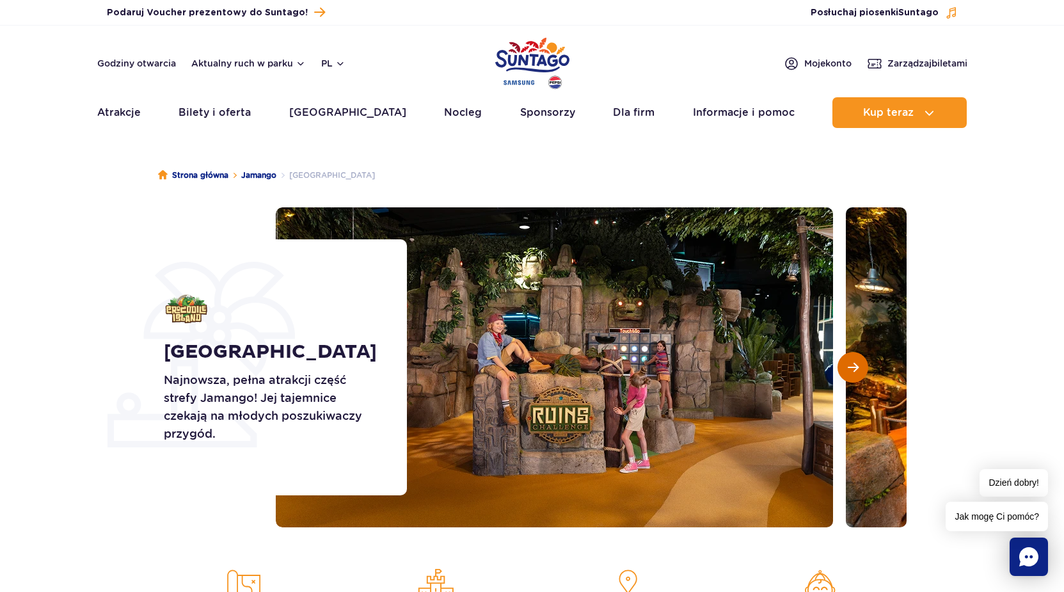
click at [858, 370] on span "Następny slajd" at bounding box center [853, 368] width 11 height 12
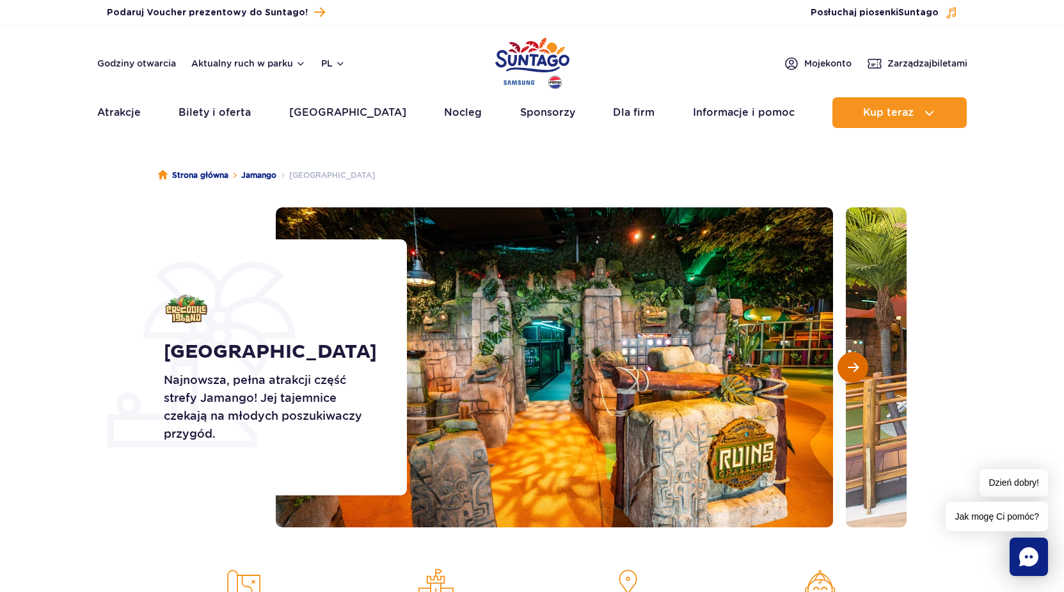
click at [858, 370] on span "Następny slajd" at bounding box center [853, 368] width 11 height 12
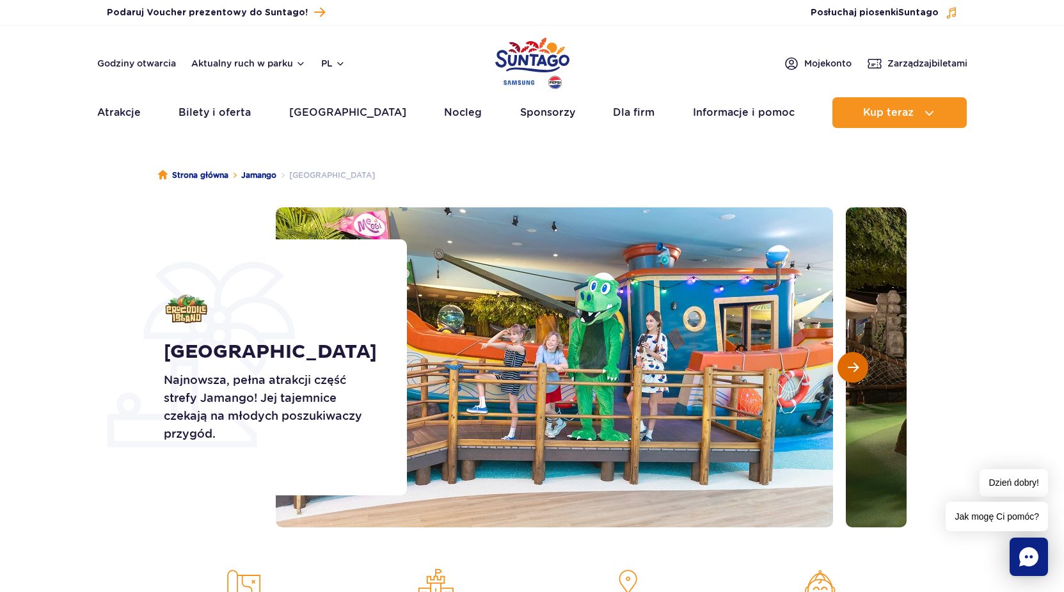
click at [858, 370] on span "Następny slajd" at bounding box center [853, 368] width 11 height 12
